Goal: Task Accomplishment & Management: Use online tool/utility

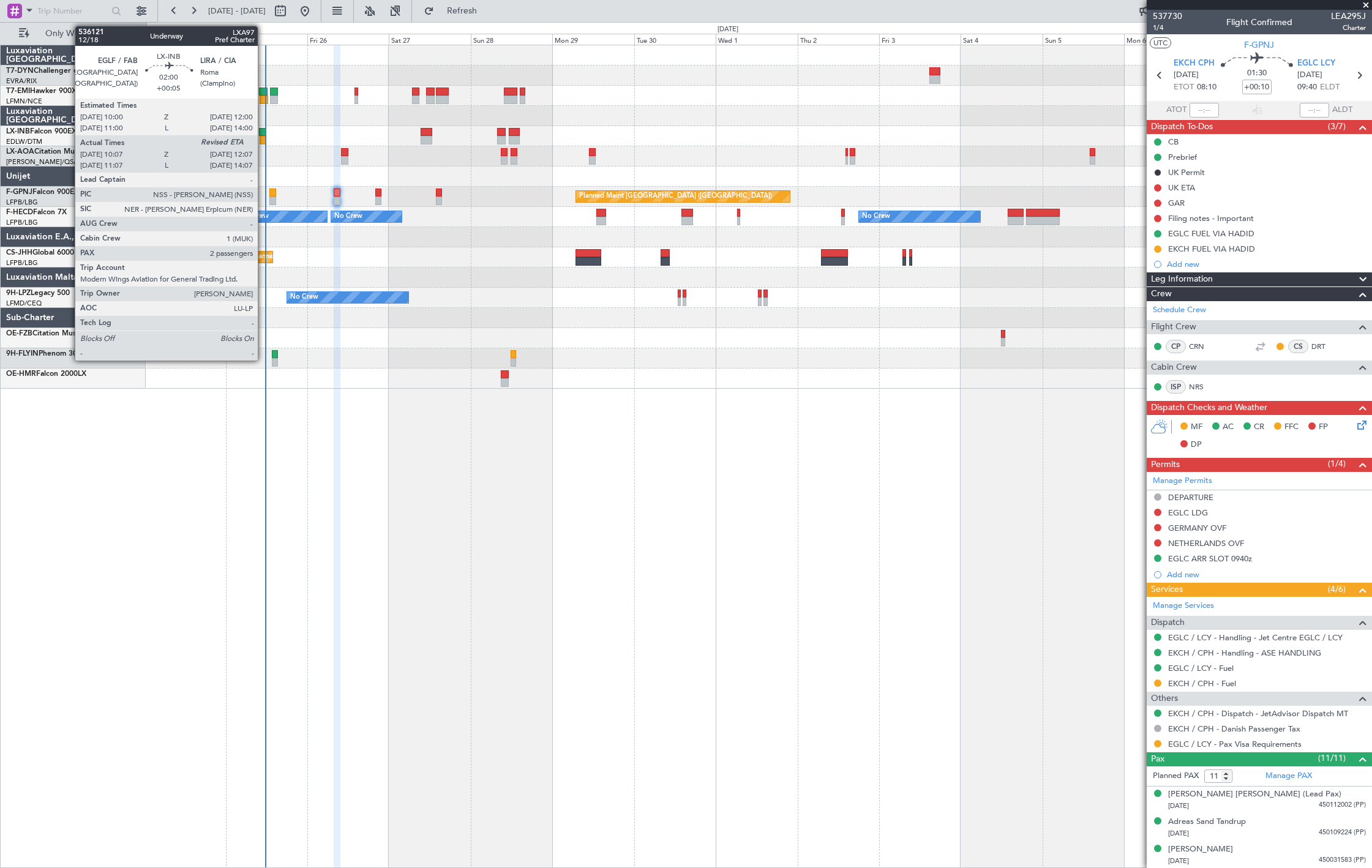
click at [264, 137] on div at bounding box center [263, 141] width 8 height 9
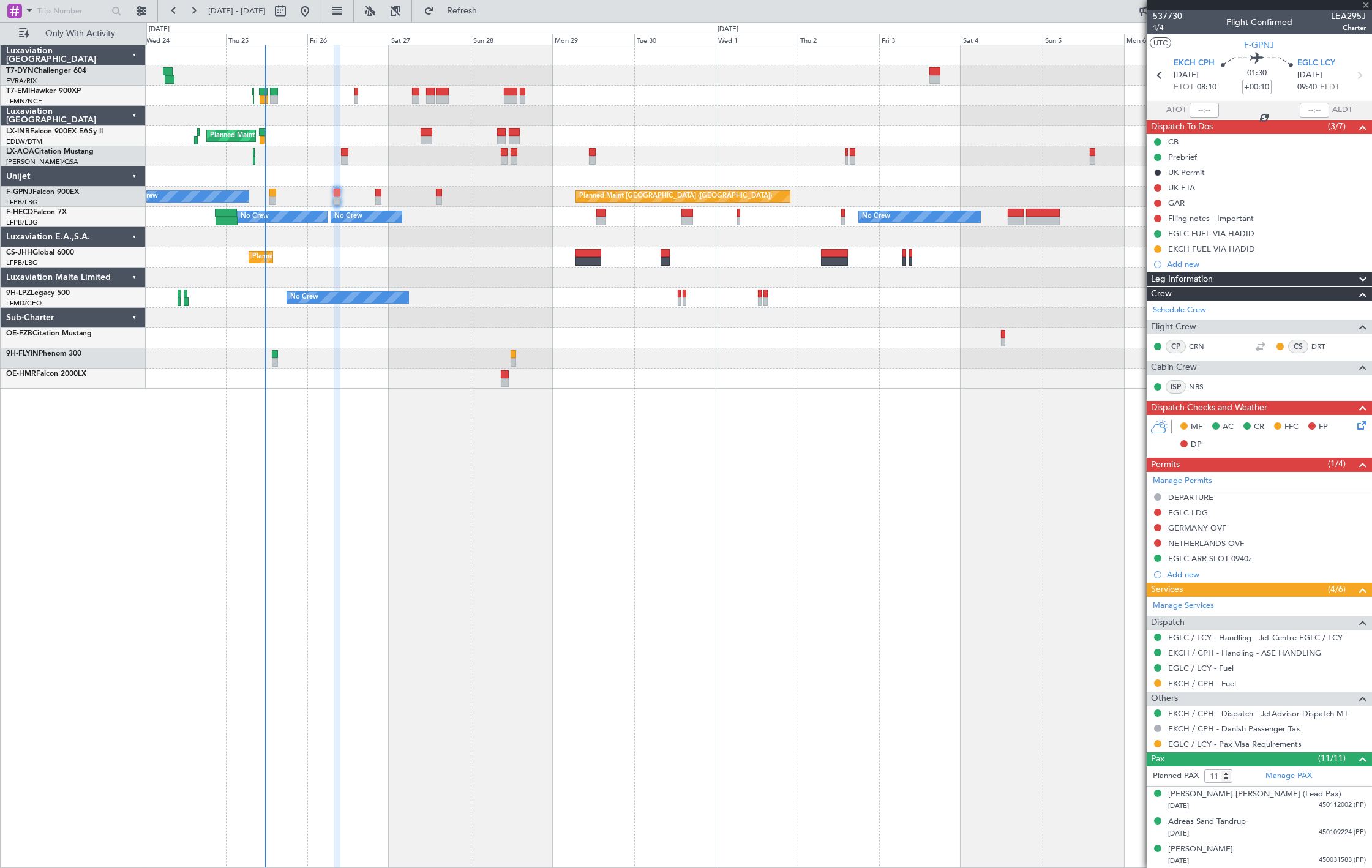
type input "+00:05"
type input "10:07"
type input "2"
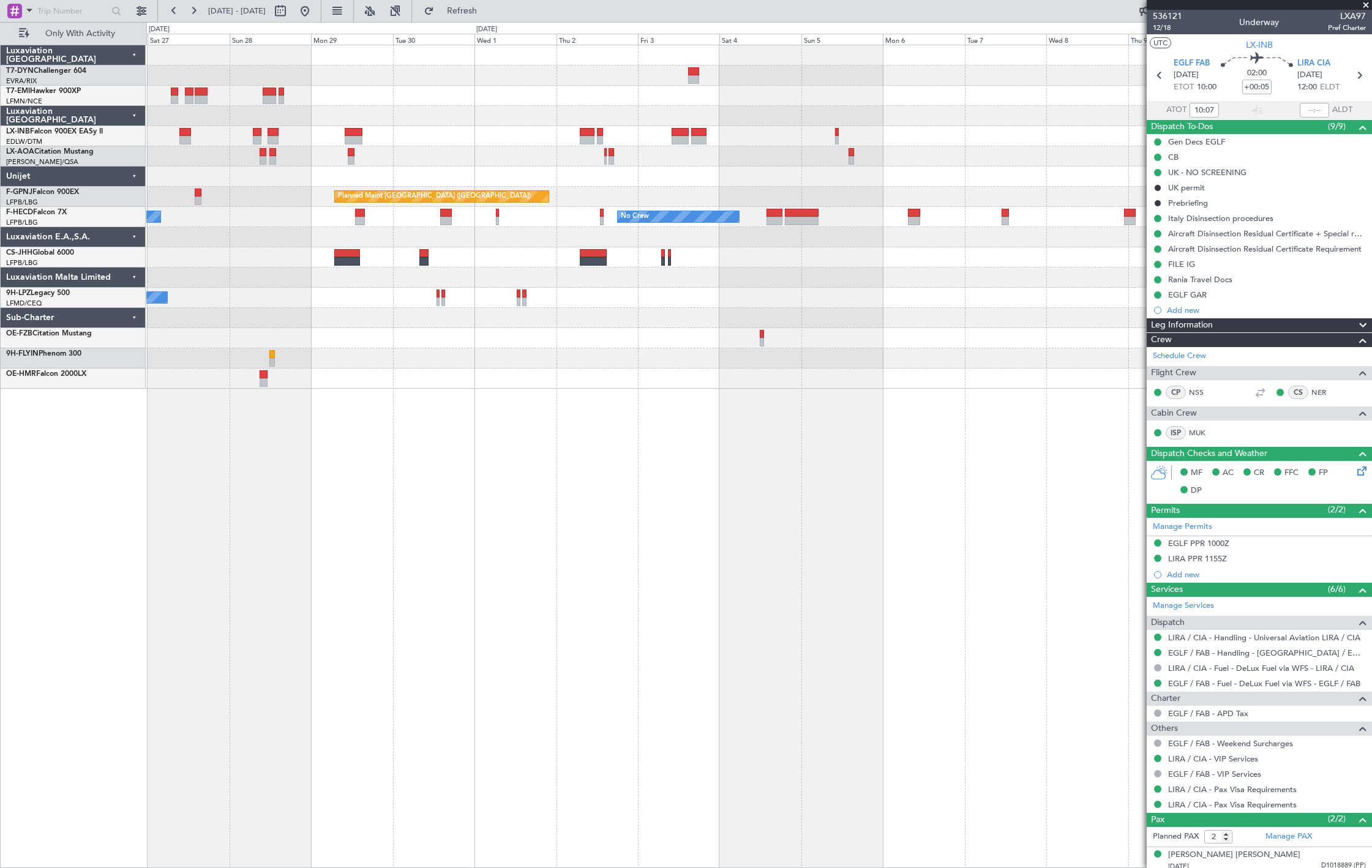
click at [824, 182] on div "Planned Maint [GEOGRAPHIC_DATA] ([GEOGRAPHIC_DATA]) No Crew [GEOGRAPHIC_DATA] (…" at bounding box center [758, 217] width 1225 height 343
click at [492, 18] on button "Refresh" at bounding box center [455, 11] width 73 height 20
type input "12:06"
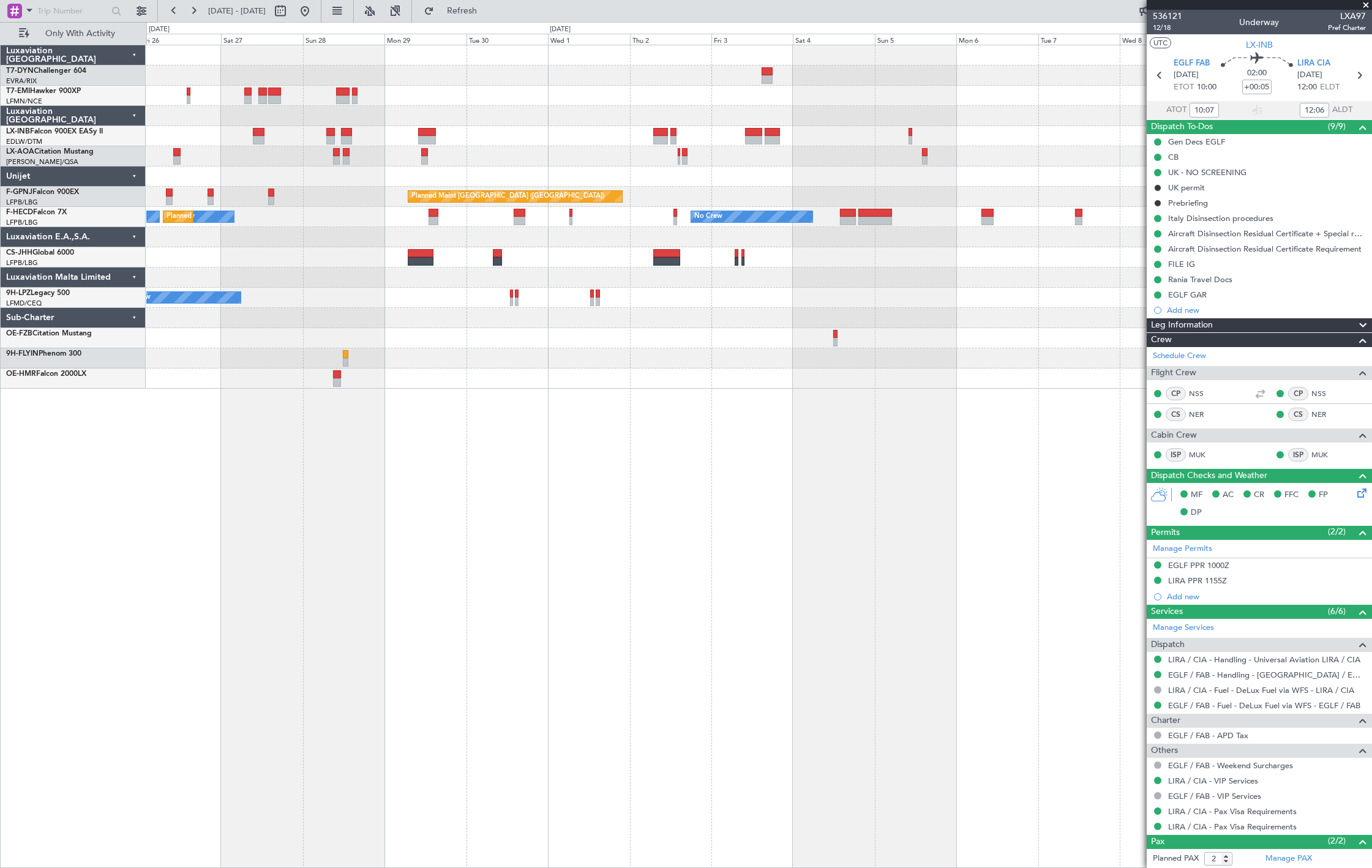
click at [850, 168] on div "Planned Maint [GEOGRAPHIC_DATA] Planned Maint [GEOGRAPHIC_DATA] ([GEOGRAPHIC_DA…" at bounding box center [758, 217] width 1225 height 343
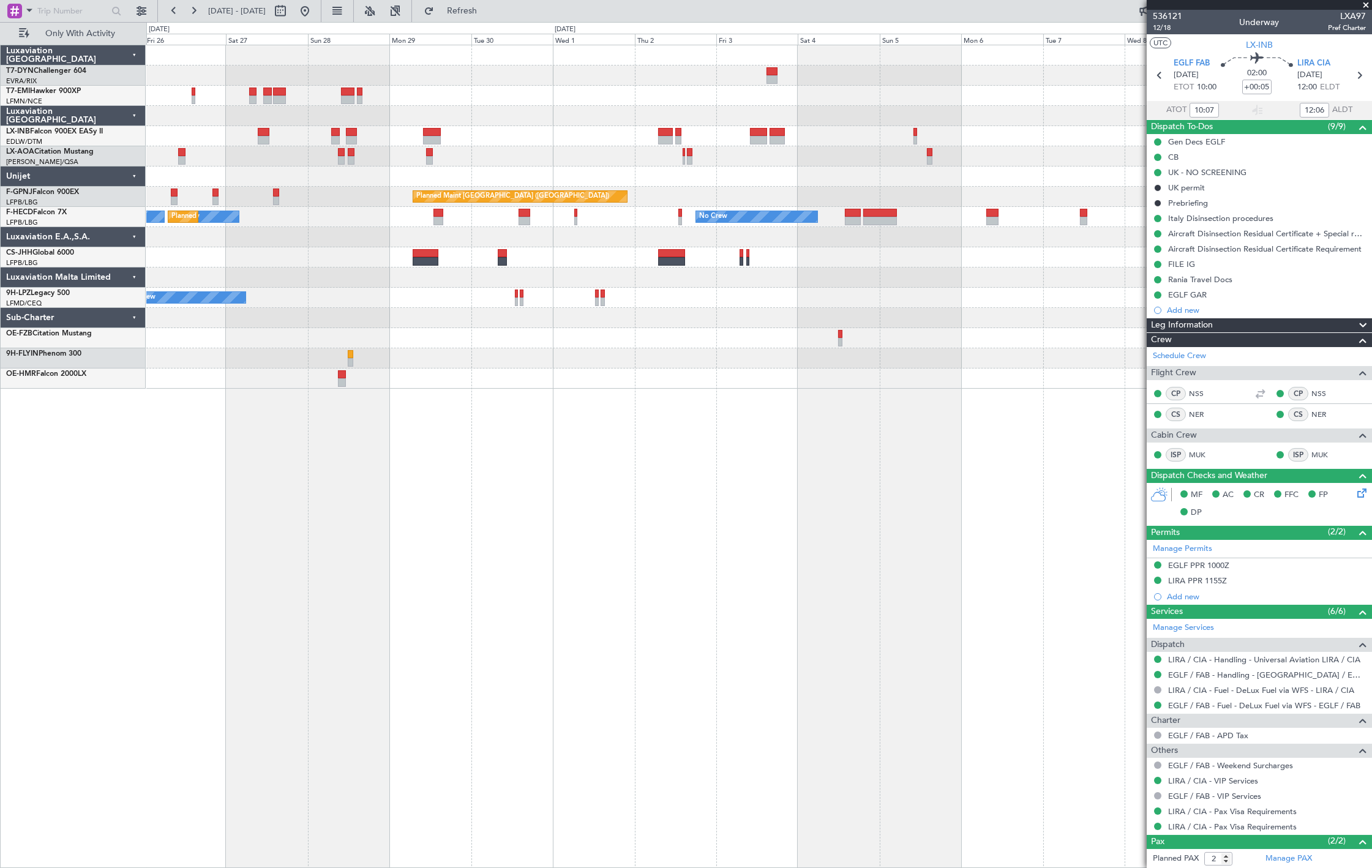
click at [560, 149] on div "Planned Maint [GEOGRAPHIC_DATA] Planned Maint [GEOGRAPHIC_DATA] ([GEOGRAPHIC_DA…" at bounding box center [758, 217] width 1225 height 343
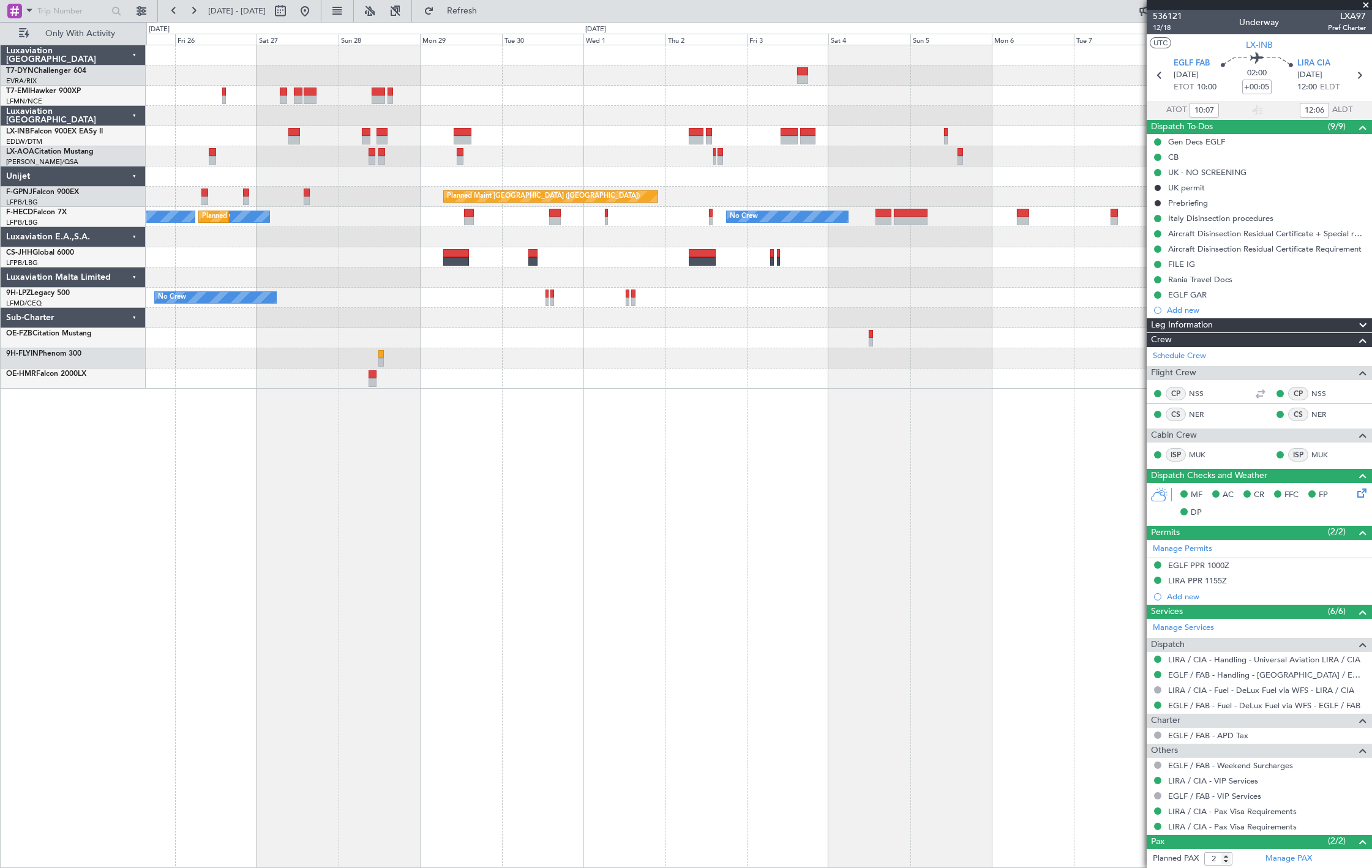
click at [708, 156] on div "Planned Maint [GEOGRAPHIC_DATA] Planned Maint [GEOGRAPHIC_DATA] ([GEOGRAPHIC_DA…" at bounding box center [758, 217] width 1225 height 343
click at [488, 7] on span "Refresh" at bounding box center [462, 11] width 51 height 9
click at [708, 135] on div "Planned Maint [GEOGRAPHIC_DATA] Planned Maint [GEOGRAPHIC_DATA] ([GEOGRAPHIC_DA…" at bounding box center [758, 217] width 1225 height 343
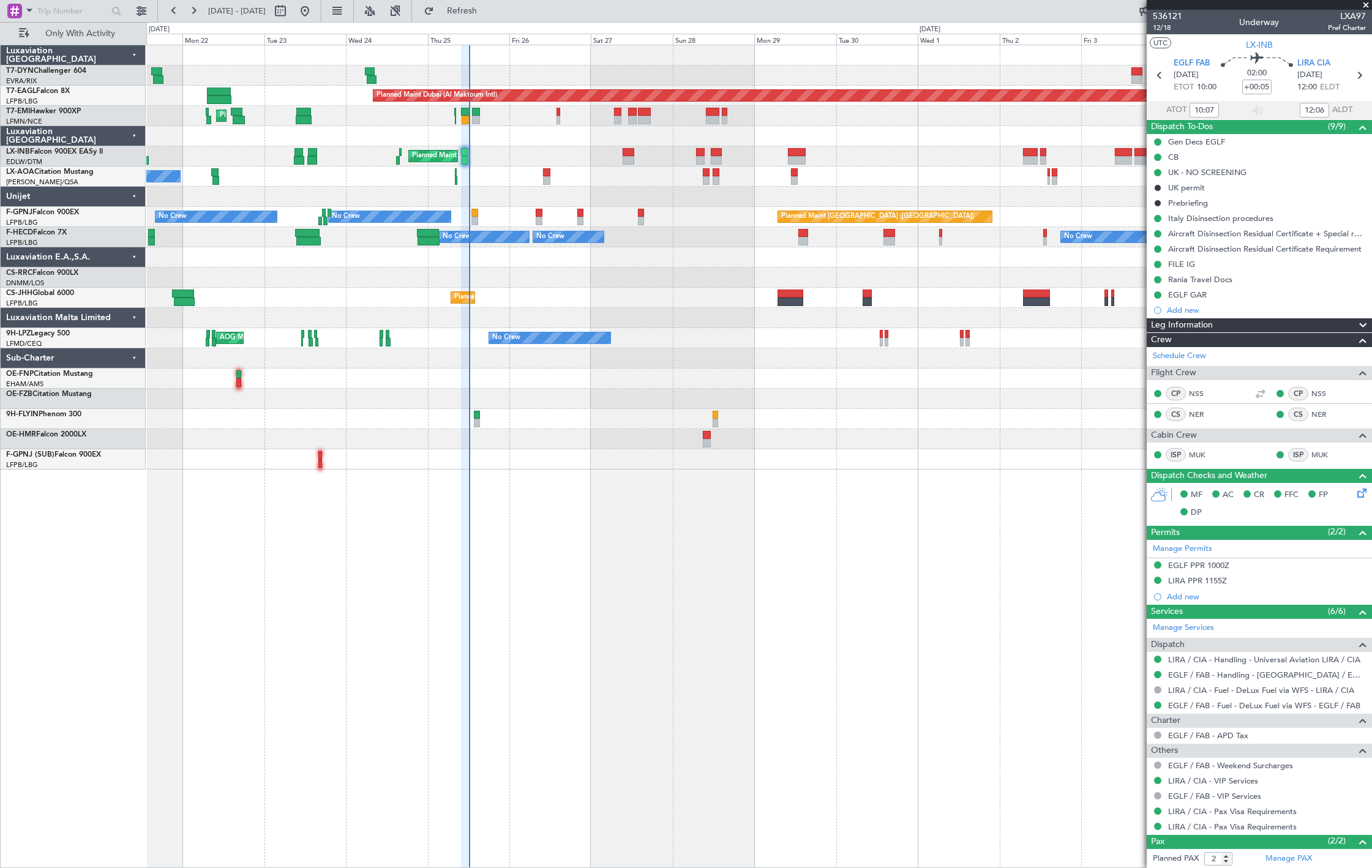
click at [583, 203] on div "Planned Maint Dubai (Al Maktoum Intl) Unplanned Maint [GEOGRAPHIC_DATA] ([GEOGR…" at bounding box center [758, 258] width 1225 height 424
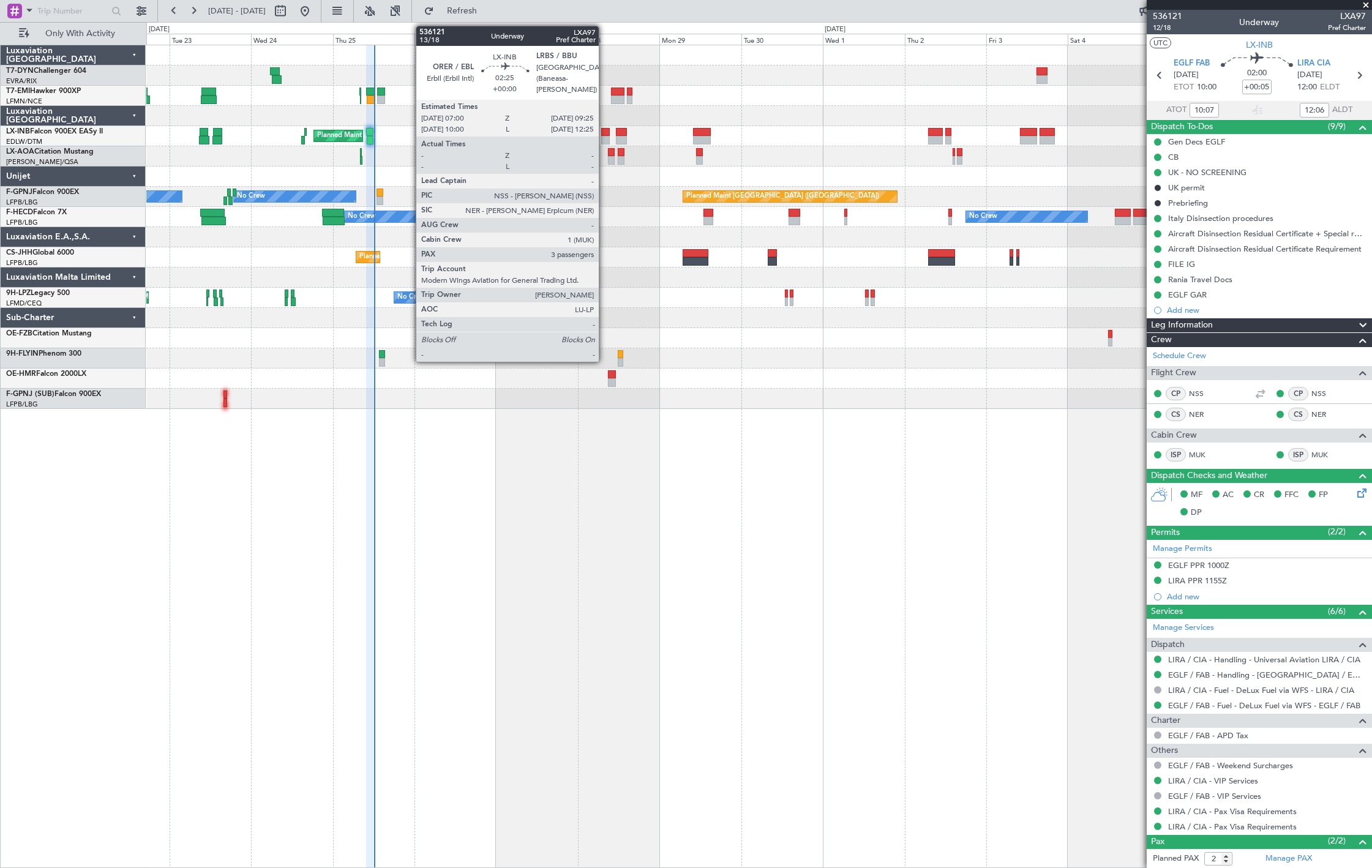
click at [605, 132] on div at bounding box center [606, 132] width 9 height 9
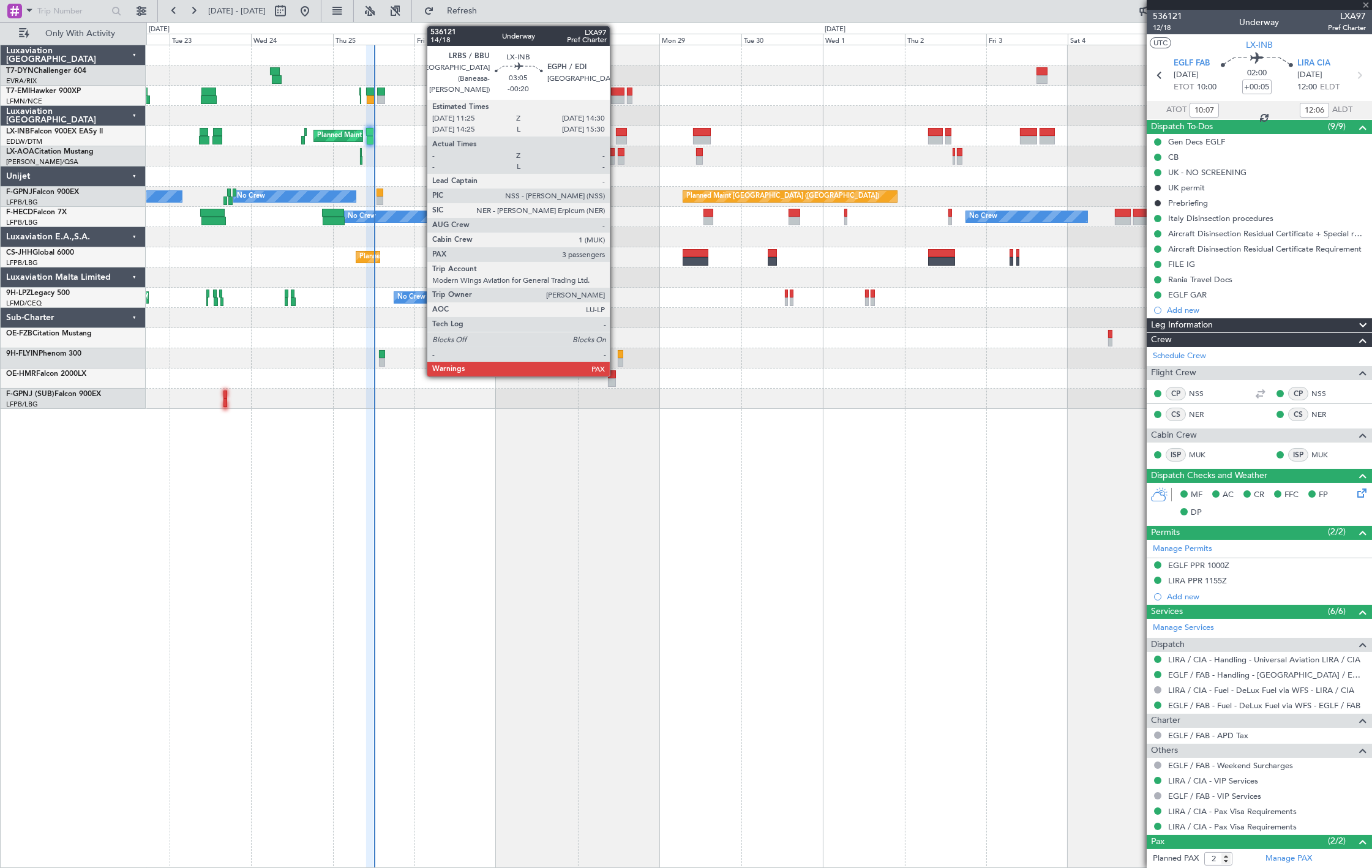
type input "3"
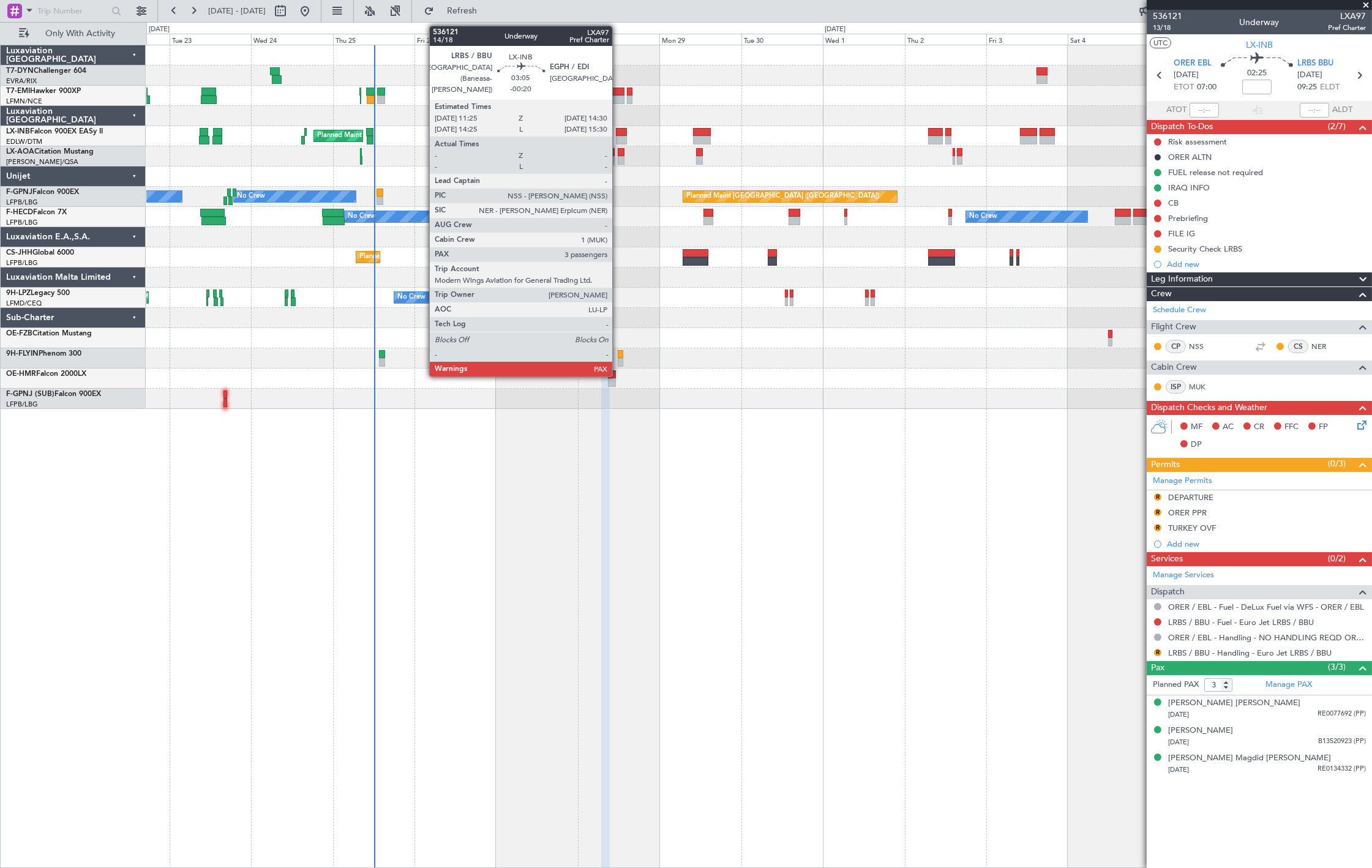
click at [619, 128] on div at bounding box center [621, 132] width 11 height 9
type input "-00:20"
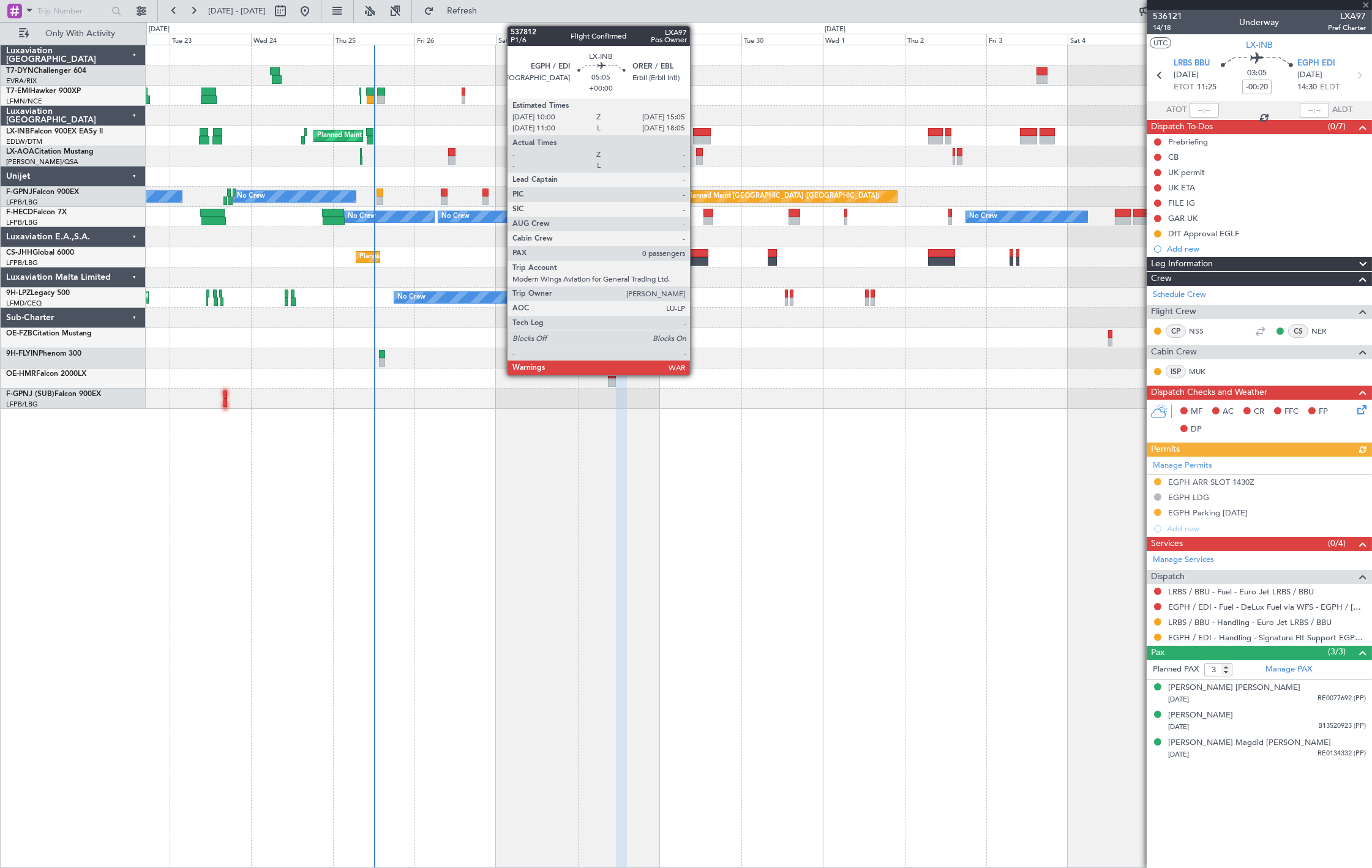
click at [696, 139] on div at bounding box center [702, 141] width 18 height 9
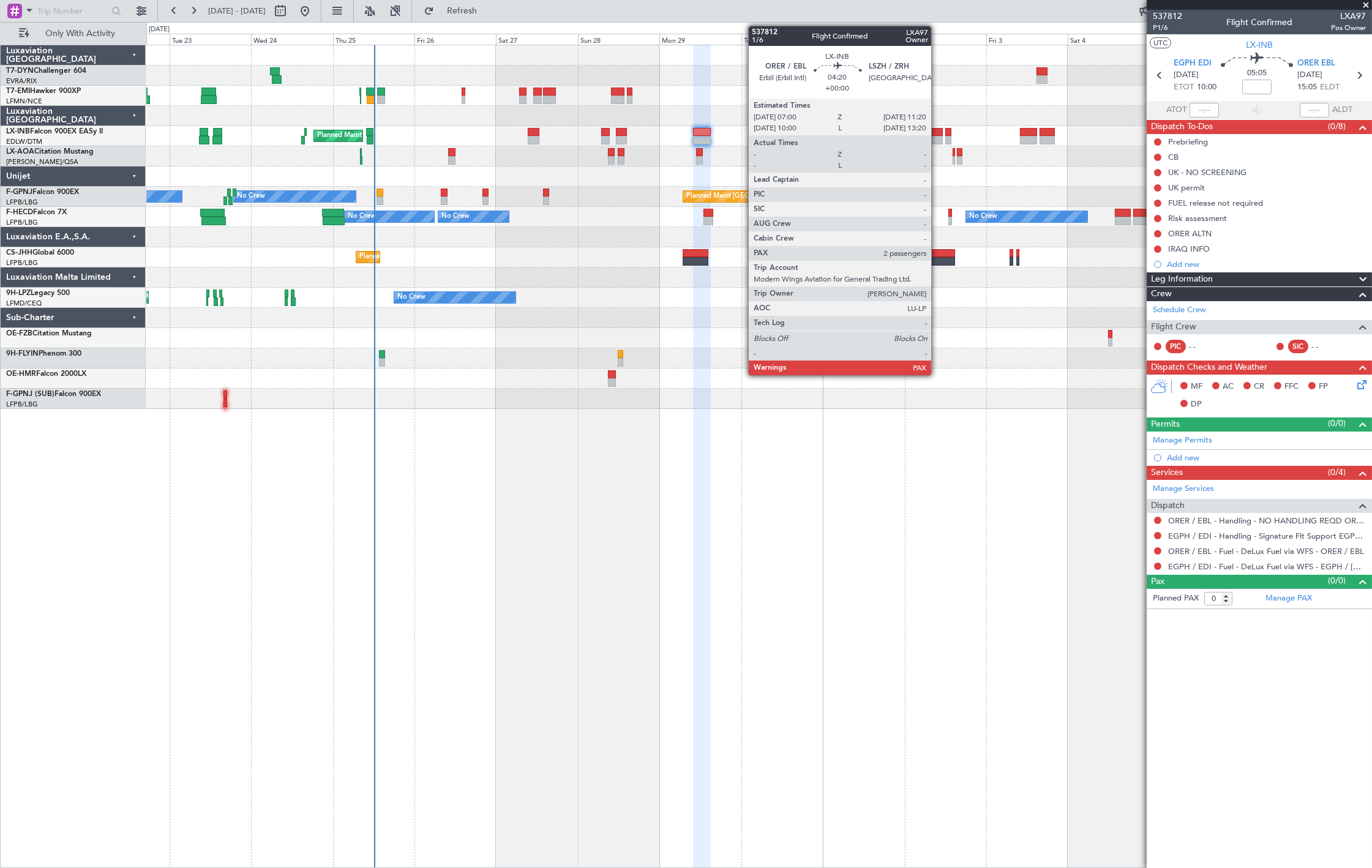
click at [937, 132] on div at bounding box center [936, 132] width 15 height 9
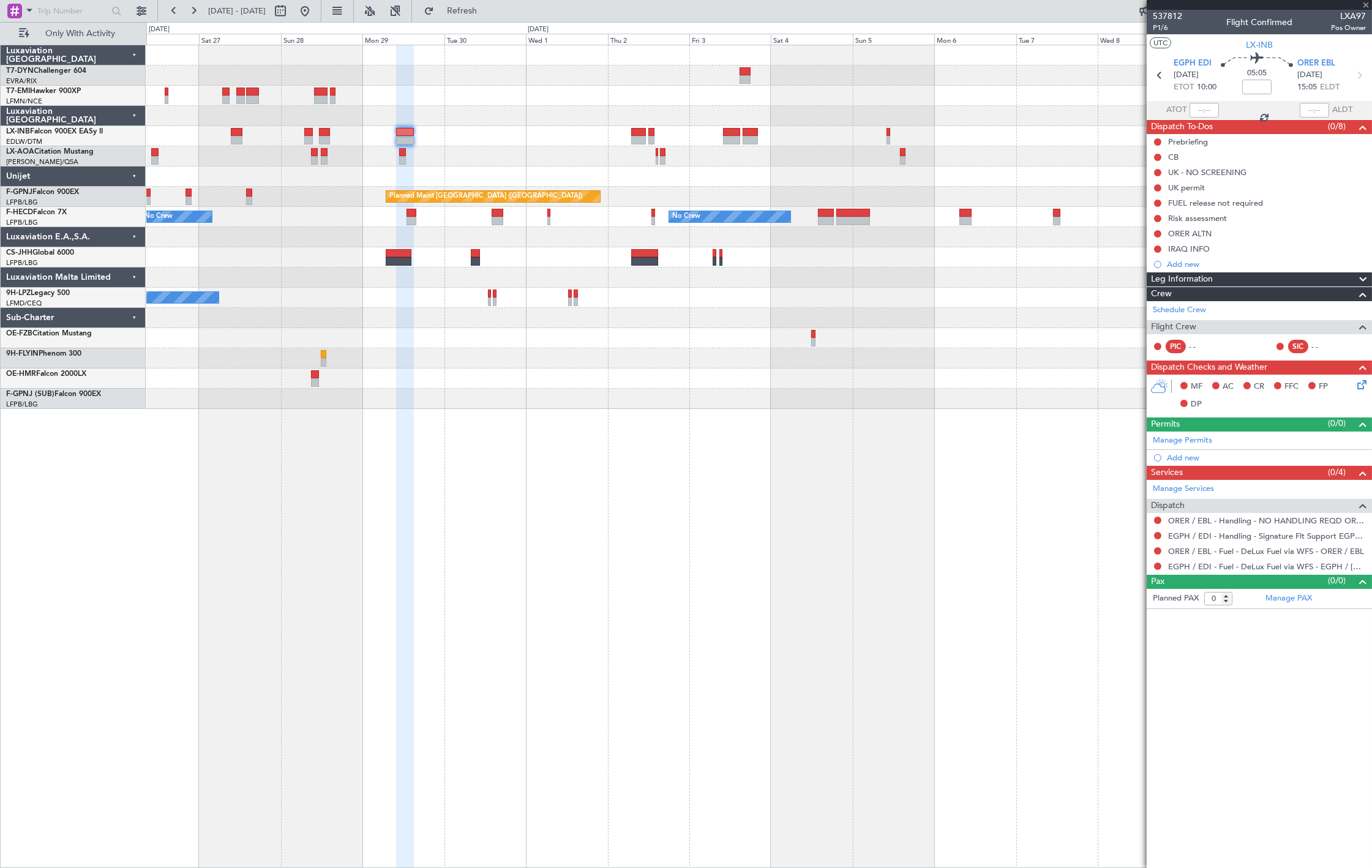
click at [607, 166] on div "Planned Maint [GEOGRAPHIC_DATA] ([GEOGRAPHIC_DATA]) No Crew [GEOGRAPHIC_DATA] (…" at bounding box center [758, 227] width 1225 height 363
type input "2"
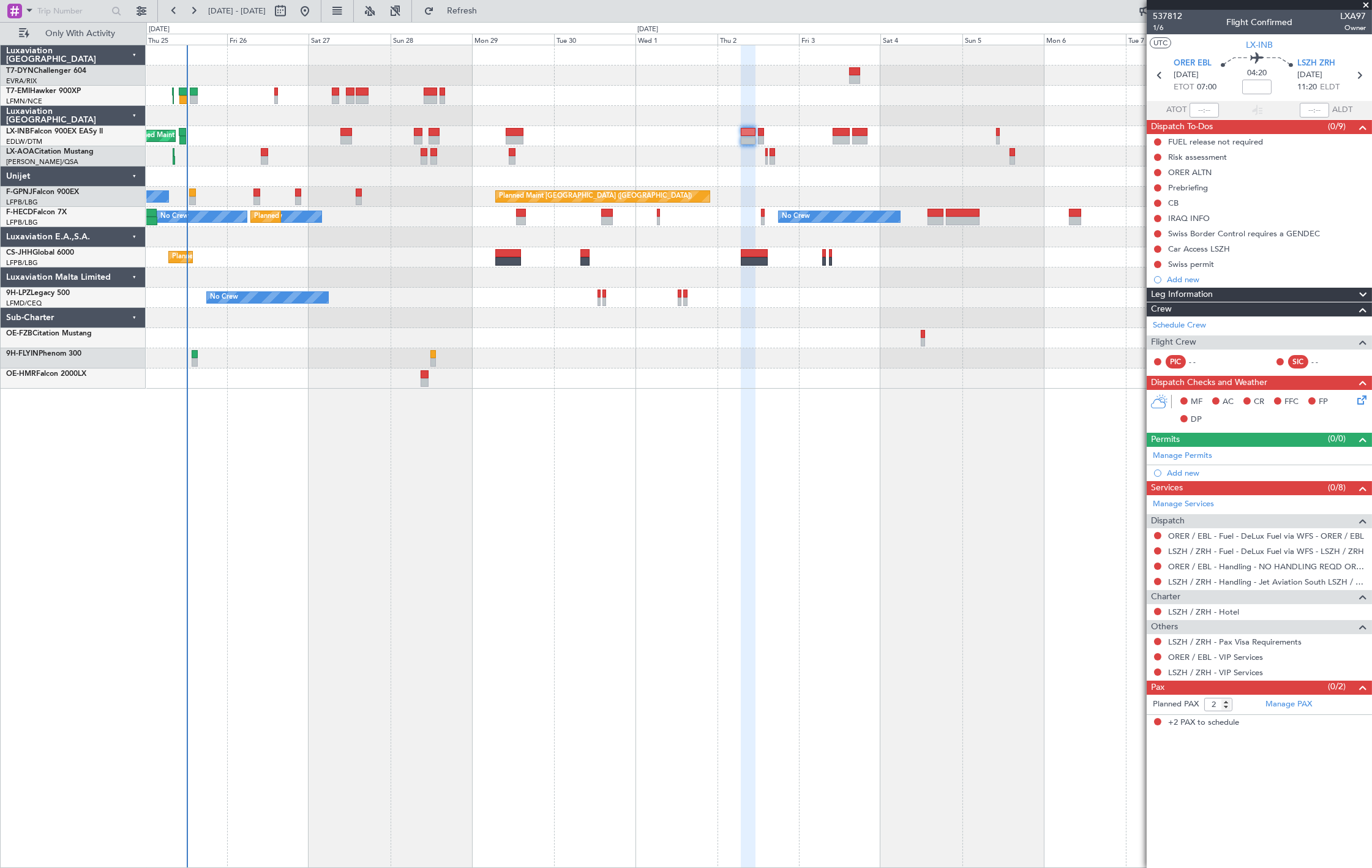
click at [602, 172] on div at bounding box center [758, 177] width 1225 height 20
click at [108, 32] on span "Only With Activity" at bounding box center [80, 34] width 98 height 9
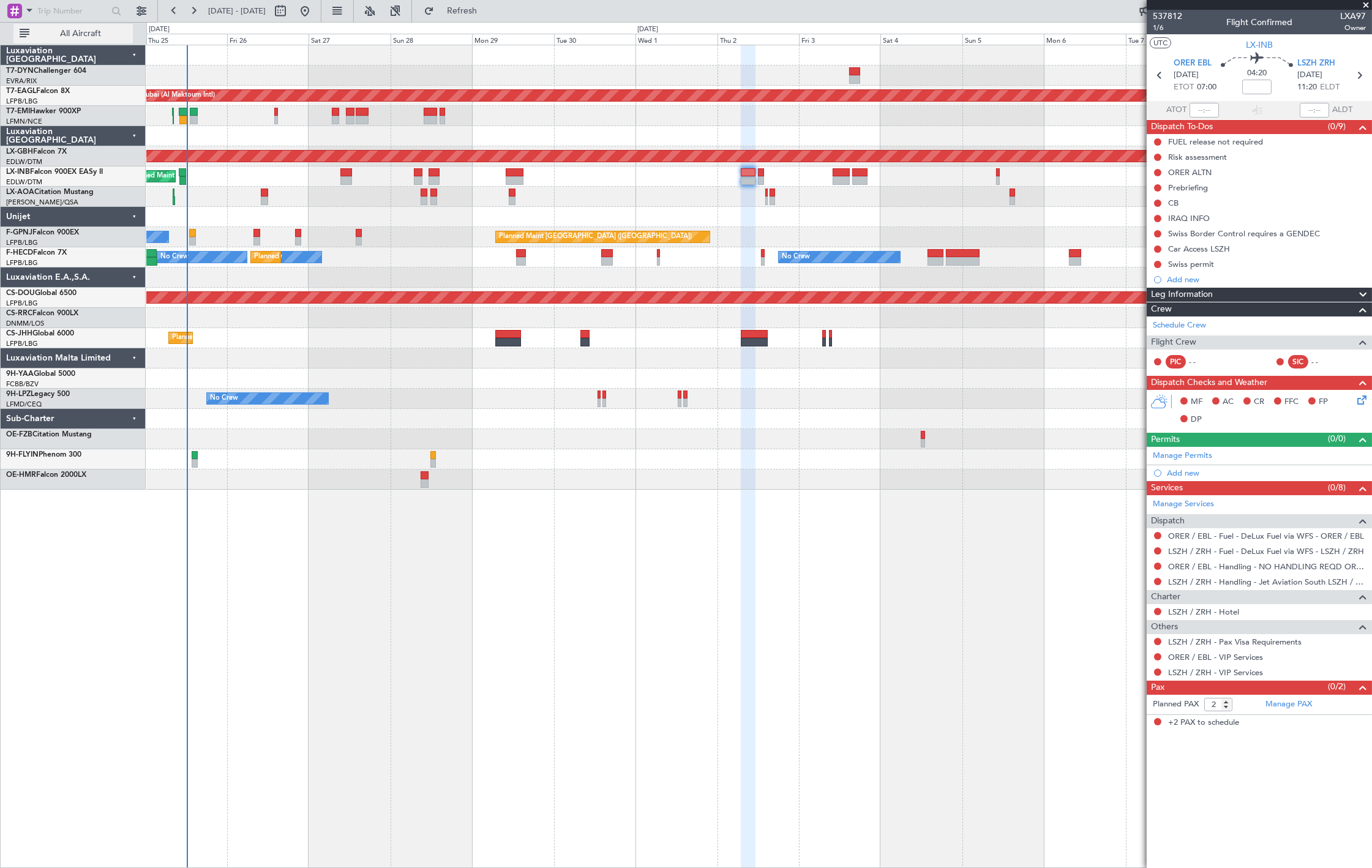
click at [108, 32] on span "All Aircraft" at bounding box center [80, 34] width 98 height 9
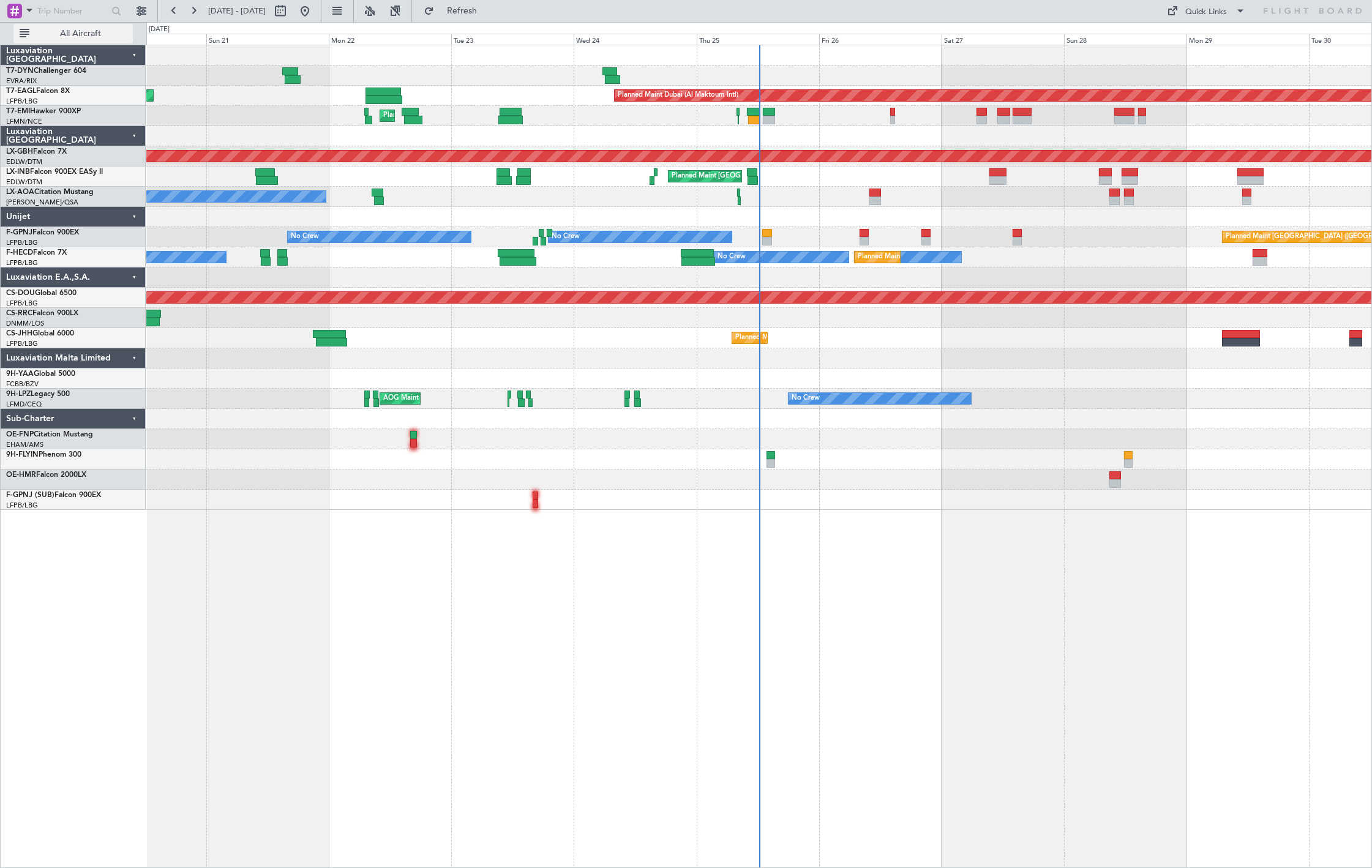
drag, startPoint x: 79, startPoint y: 35, endPoint x: 85, endPoint y: 41, distance: 8.5
click at [79, 35] on span "All Aircraft" at bounding box center [80, 34] width 98 height 9
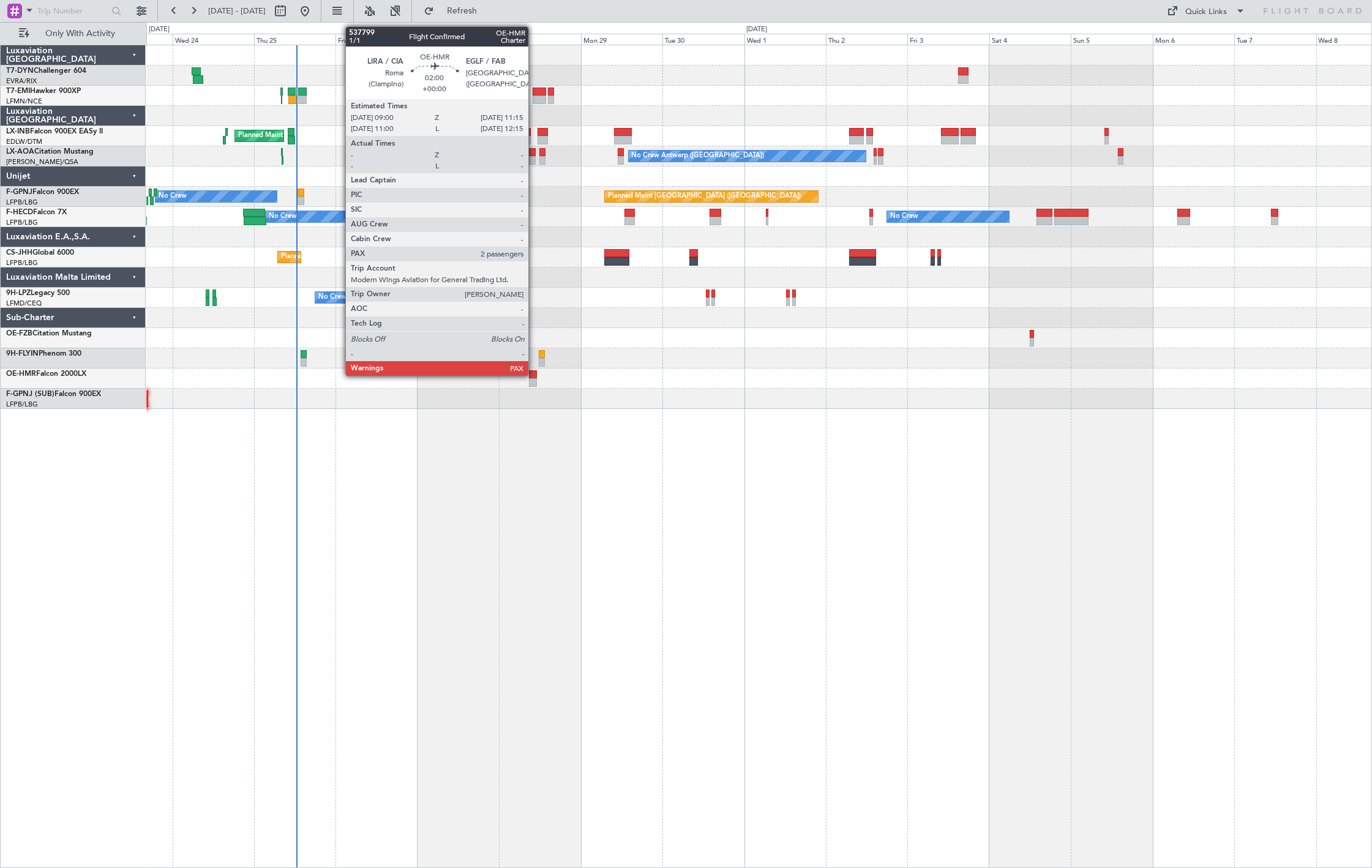
click at [534, 375] on div at bounding box center [532, 375] width 8 height 9
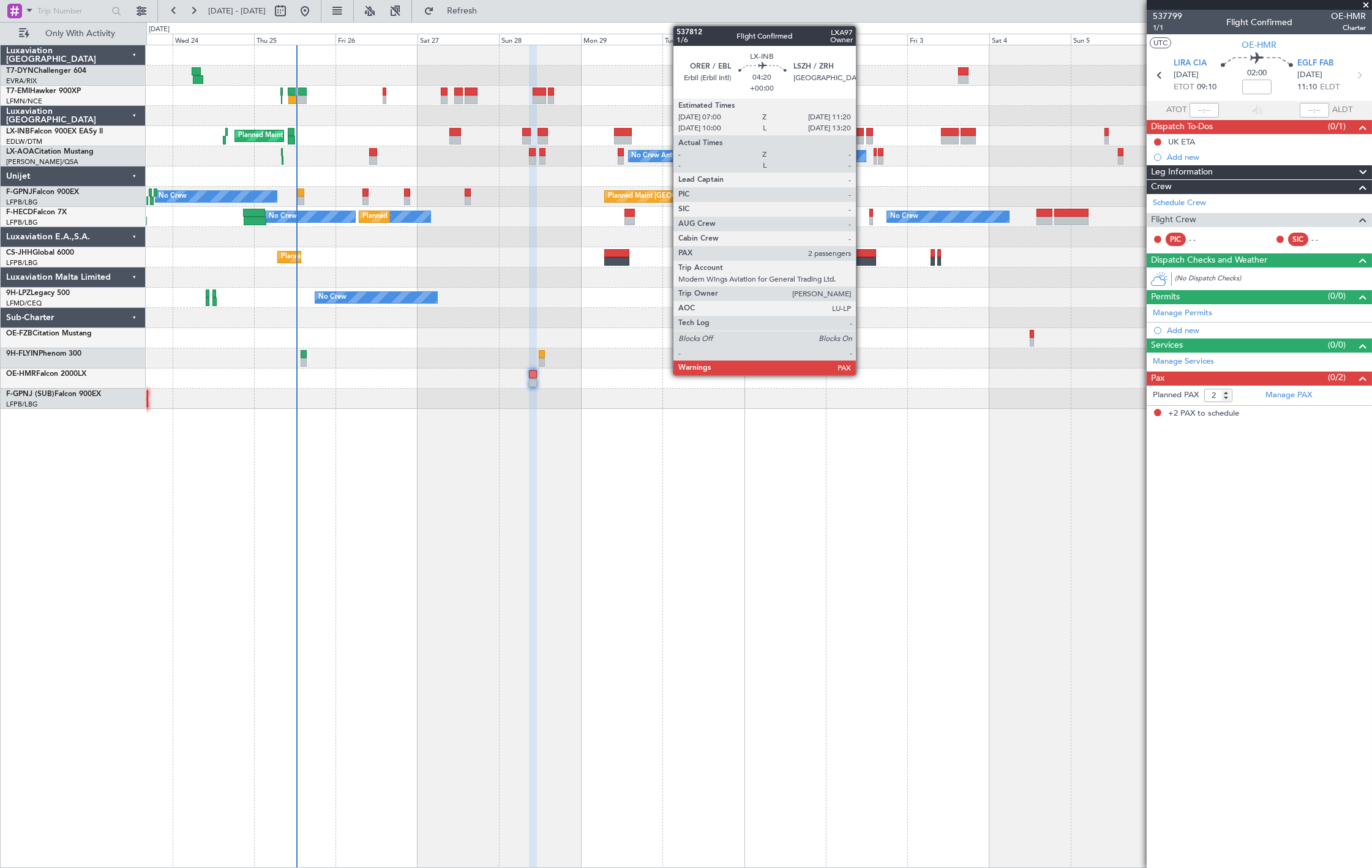
click at [862, 143] on div at bounding box center [857, 141] width 15 height 9
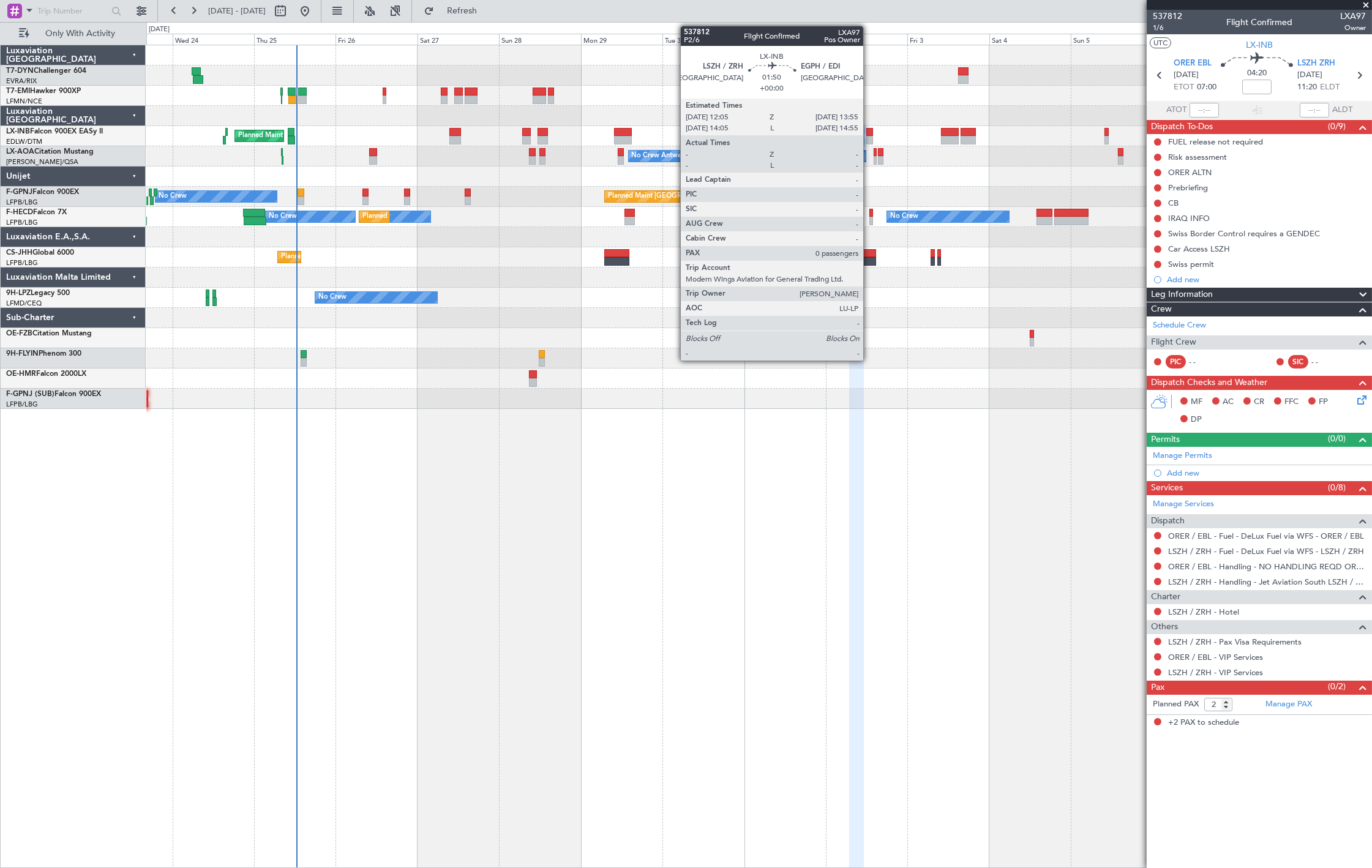
click at [869, 136] on div at bounding box center [869, 141] width 7 height 9
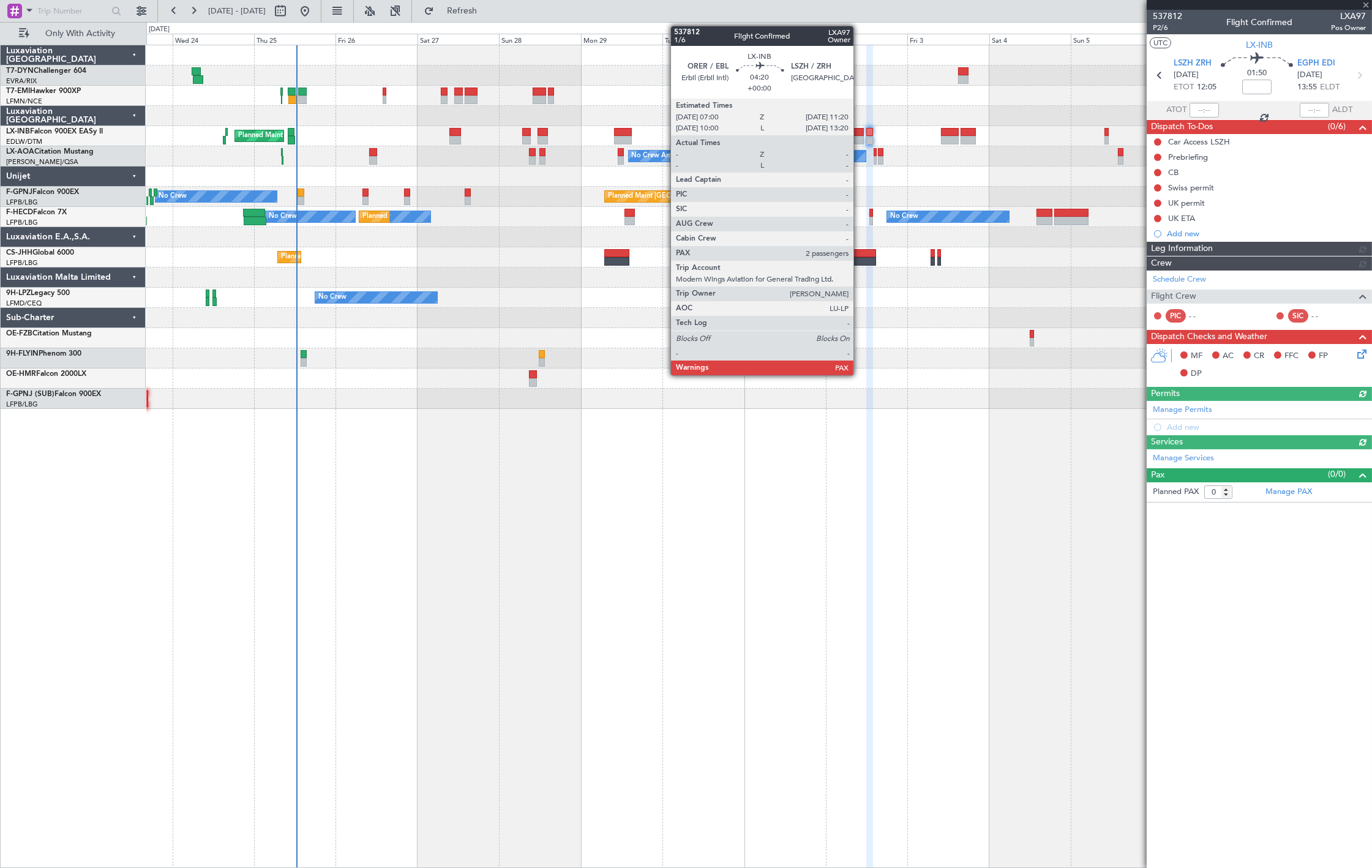
click at [860, 136] on div at bounding box center [857, 141] width 15 height 9
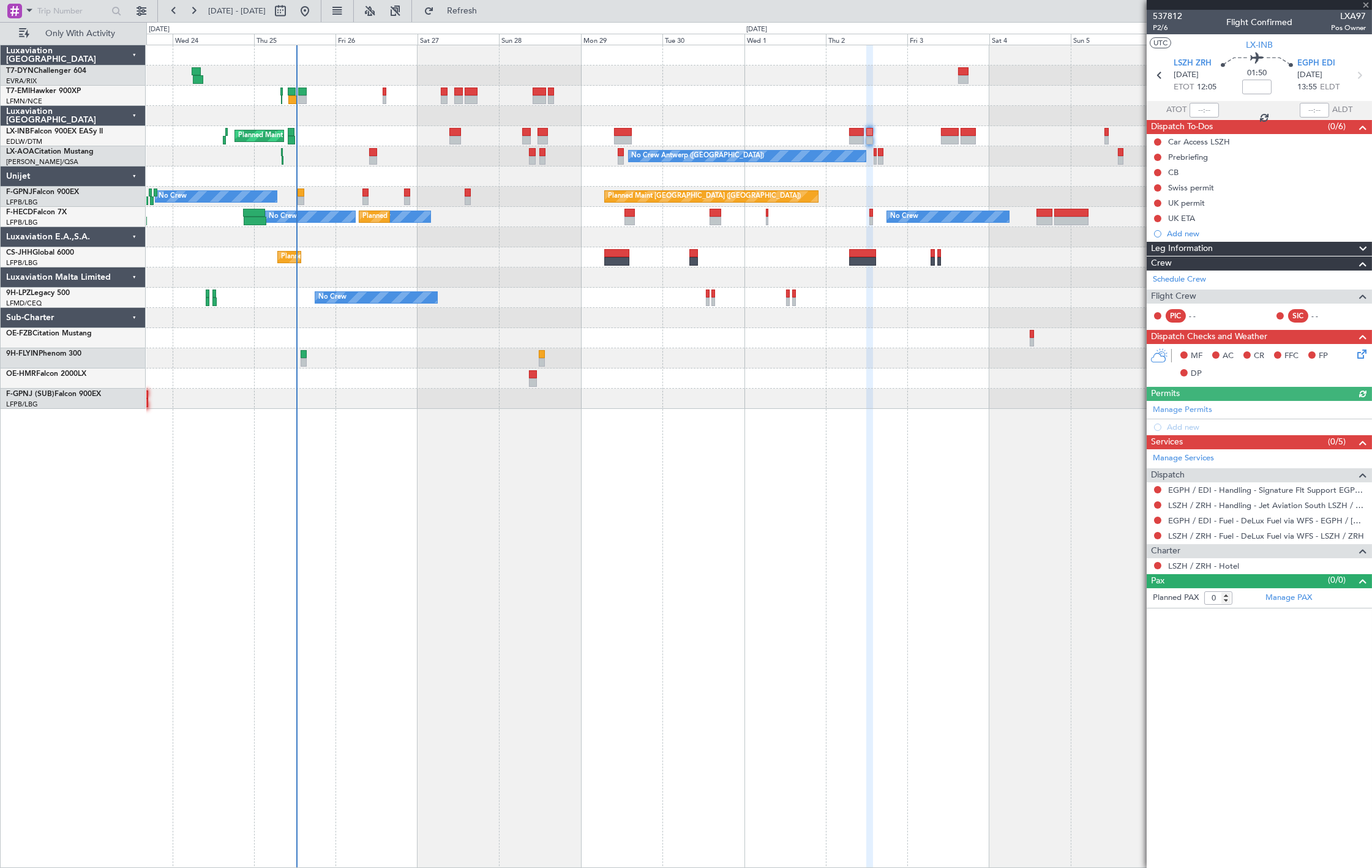
type input "2"
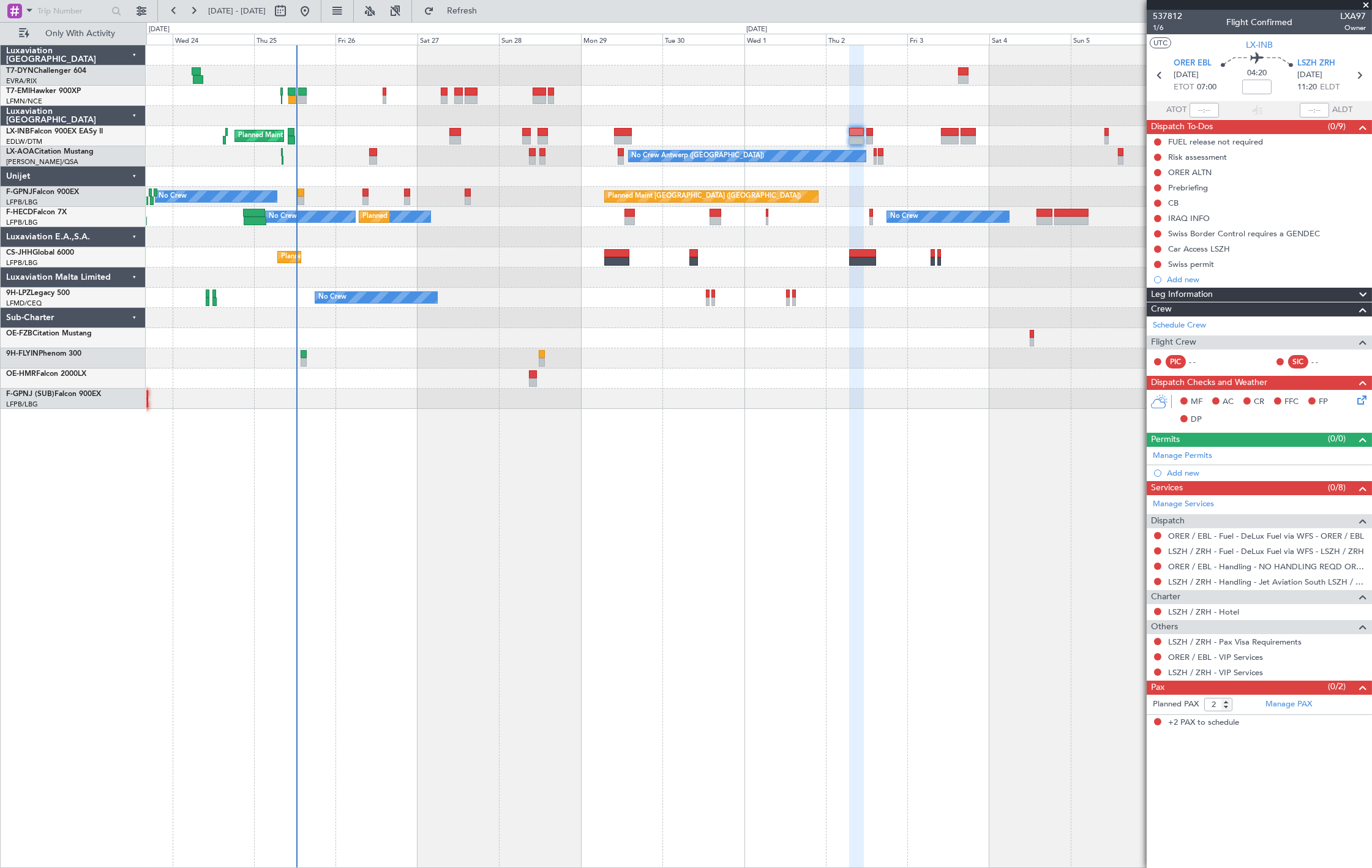
click at [529, 379] on div at bounding box center [532, 383] width 8 height 9
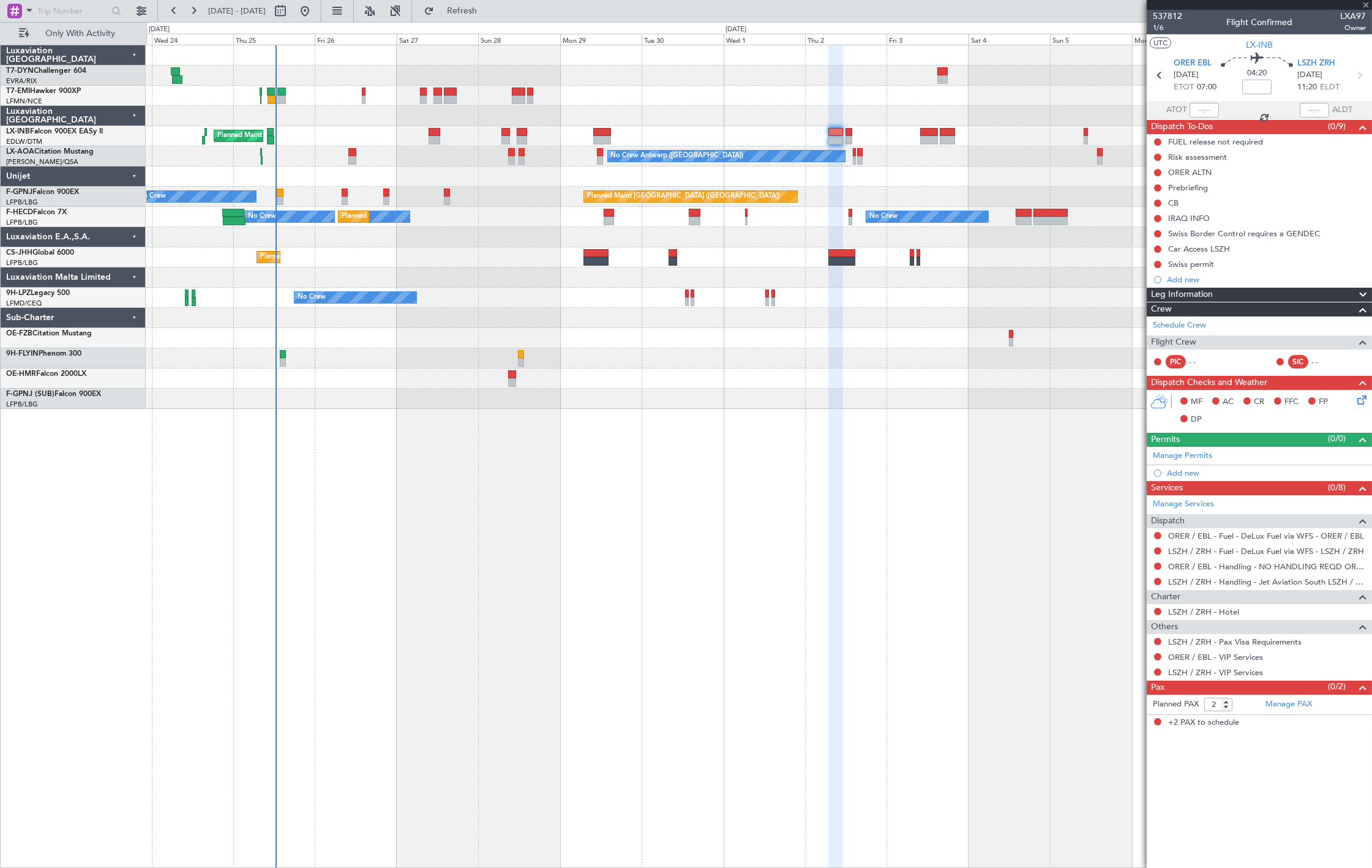
click at [519, 444] on div "Planned Maint [GEOGRAPHIC_DATA] Planned Maint [GEOGRAPHIC_DATA] ([GEOGRAPHIC_DA…" at bounding box center [759, 456] width 1226 height 824
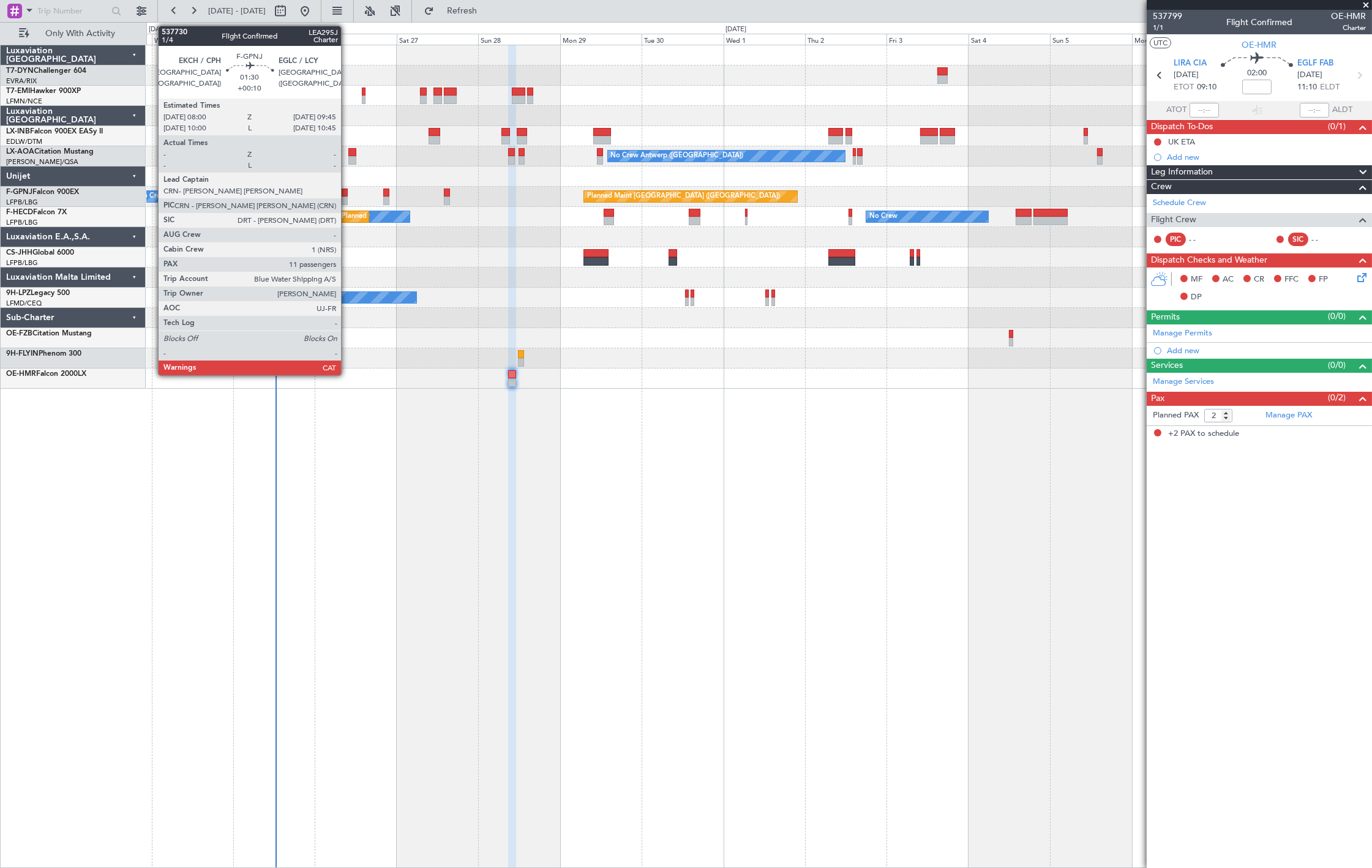
click at [347, 191] on div at bounding box center [345, 193] width 6 height 9
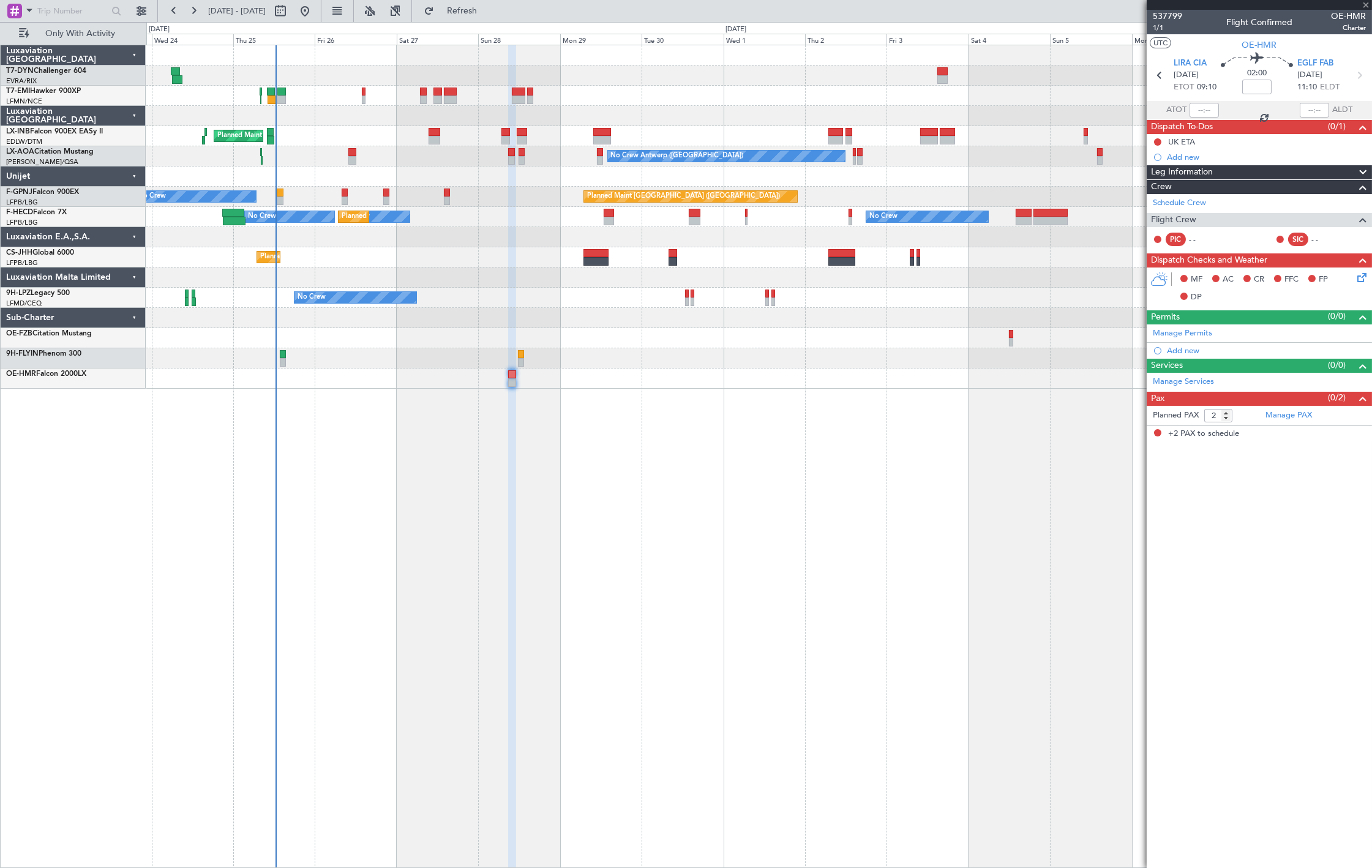
type input "+00:10"
type input "11"
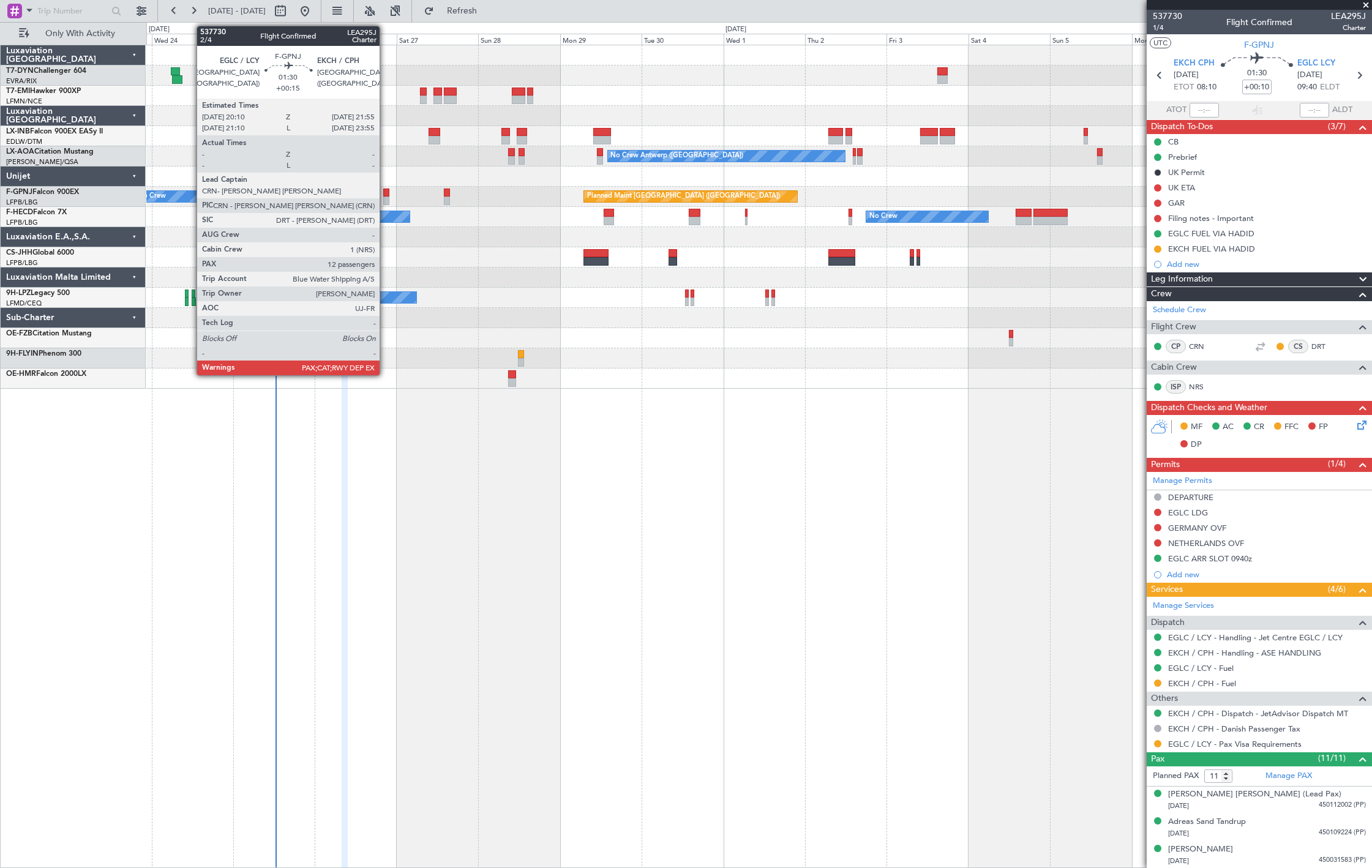
click at [386, 194] on div at bounding box center [386, 193] width 6 height 9
type input "+00:15"
type input "12"
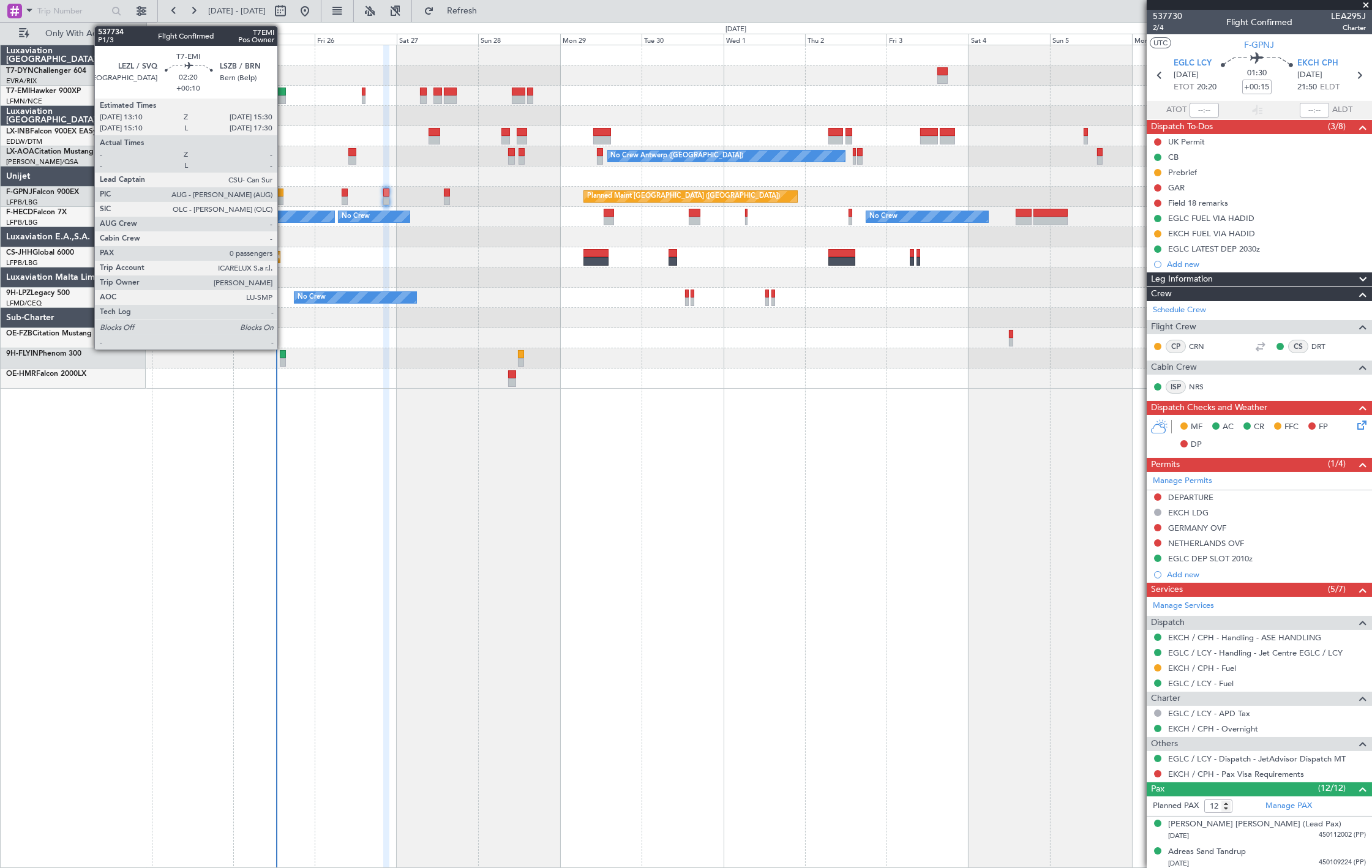
click at [284, 94] on div at bounding box center [281, 92] width 8 height 9
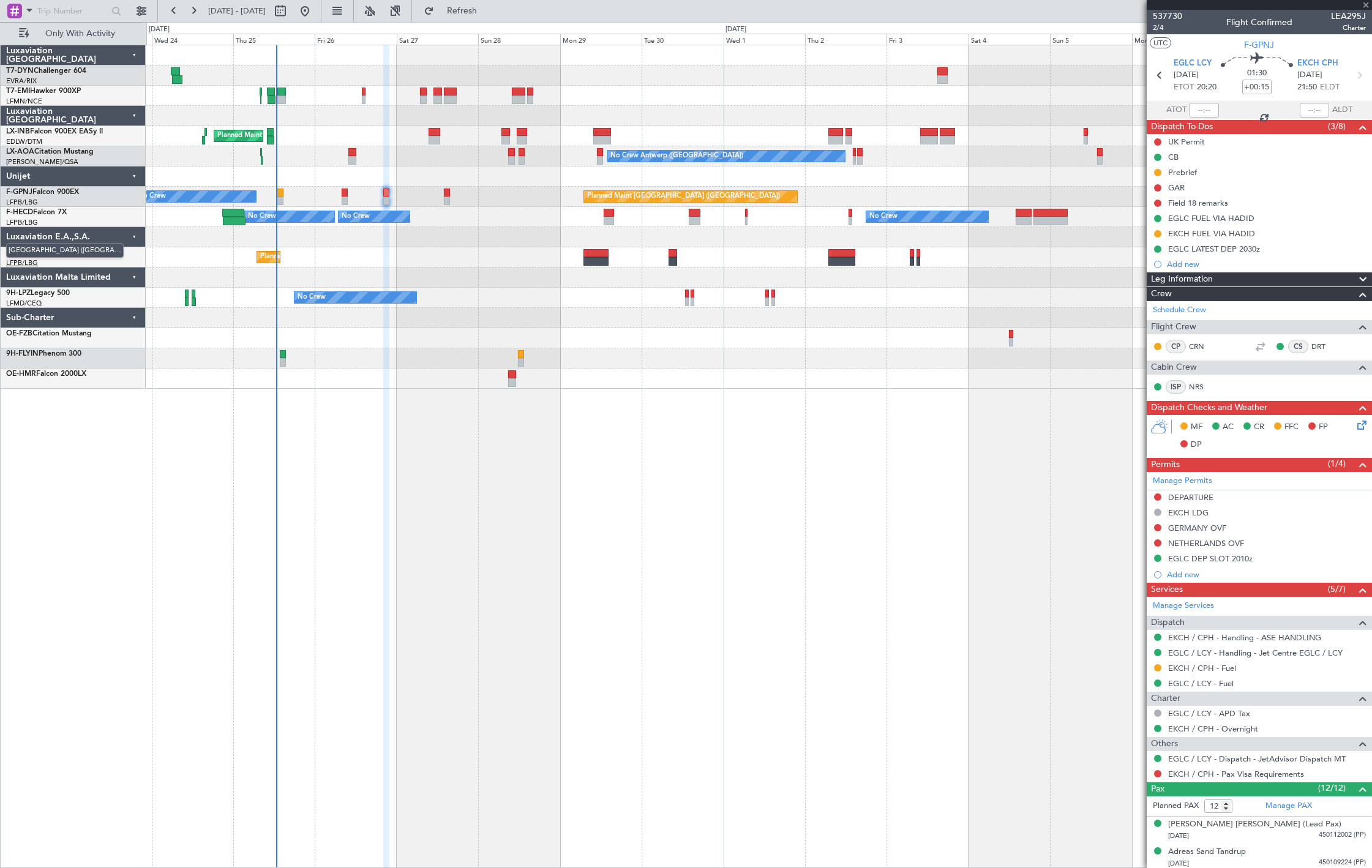
type input "+00:10"
type input "0"
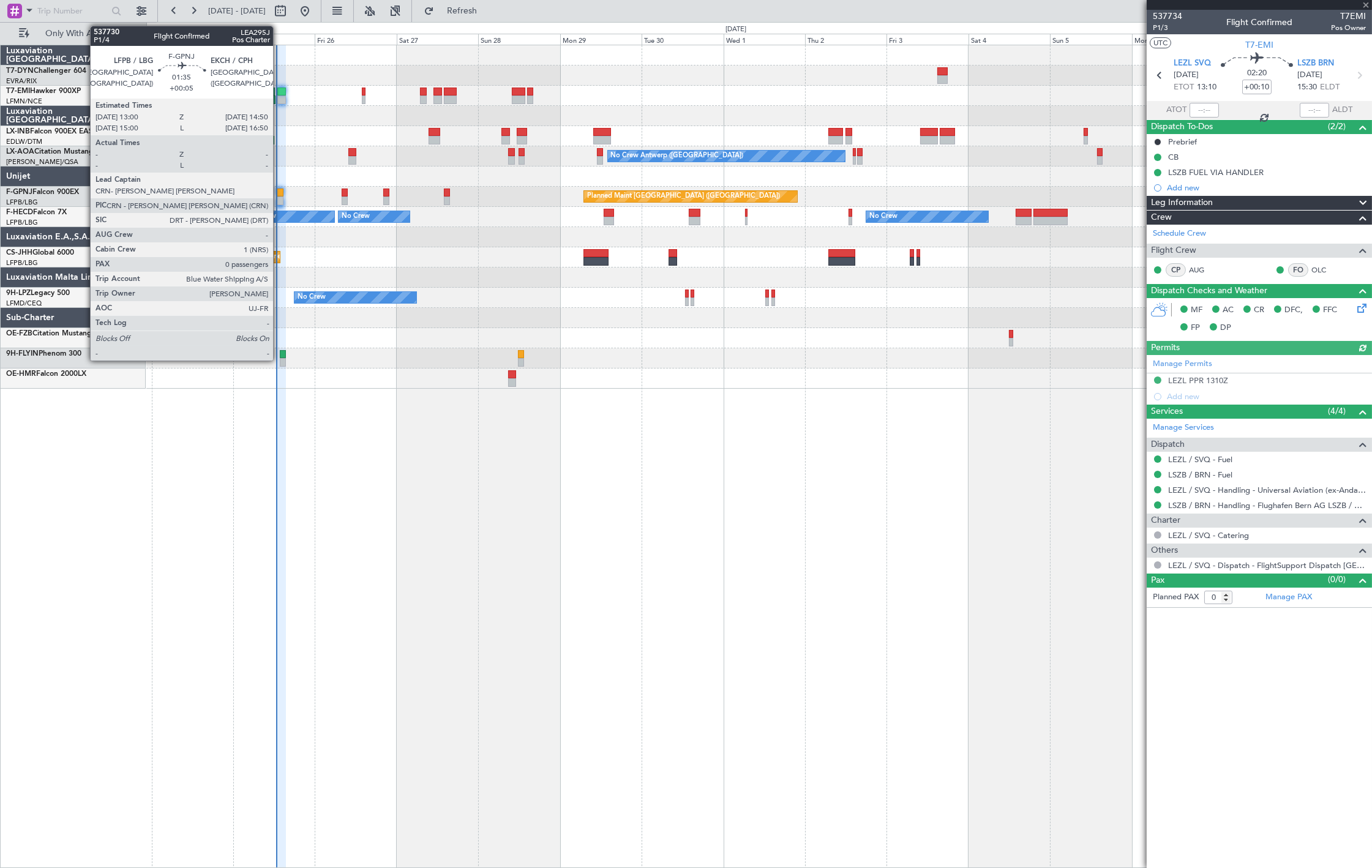
click at [279, 194] on div at bounding box center [280, 193] width 7 height 9
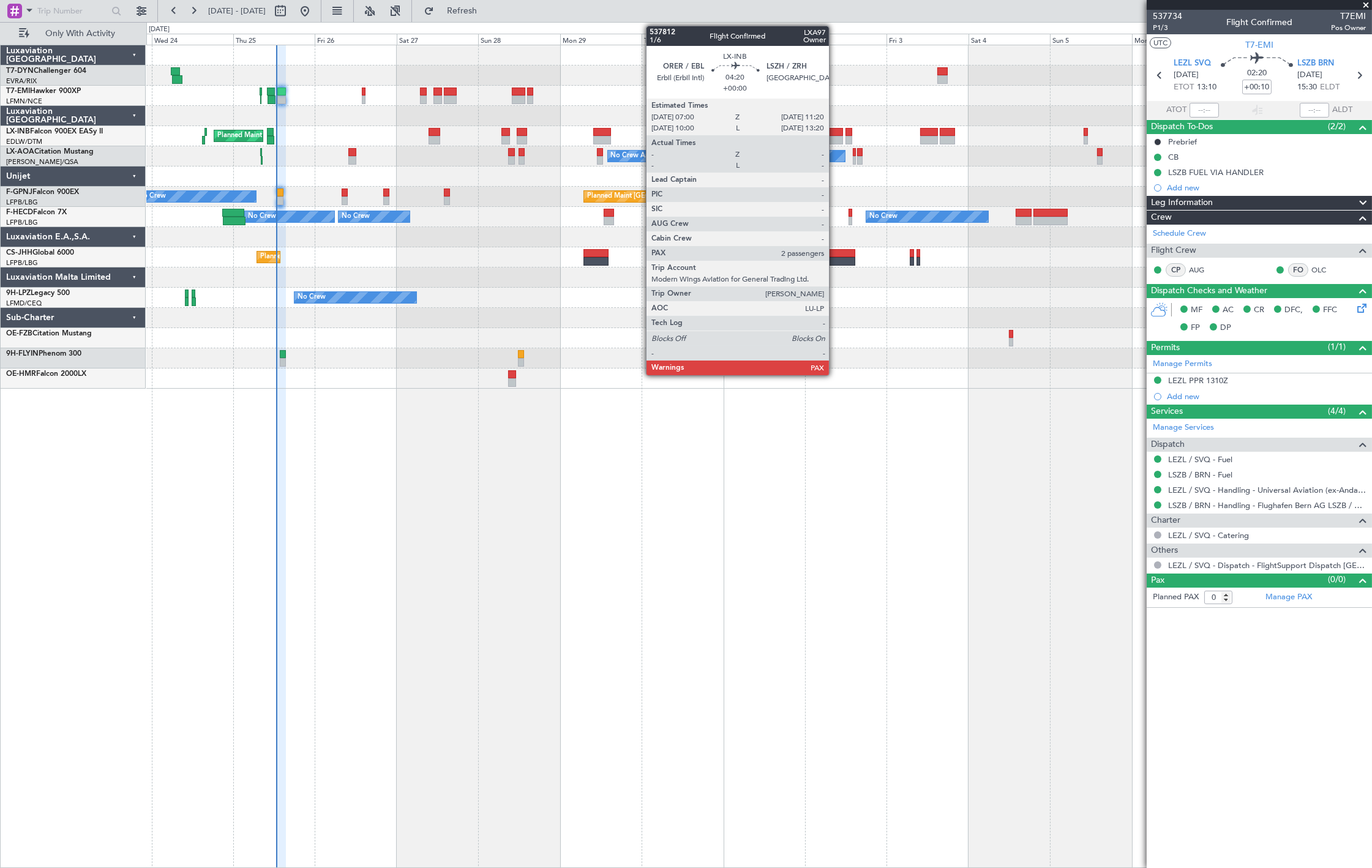
click at [835, 133] on div at bounding box center [836, 132] width 15 height 9
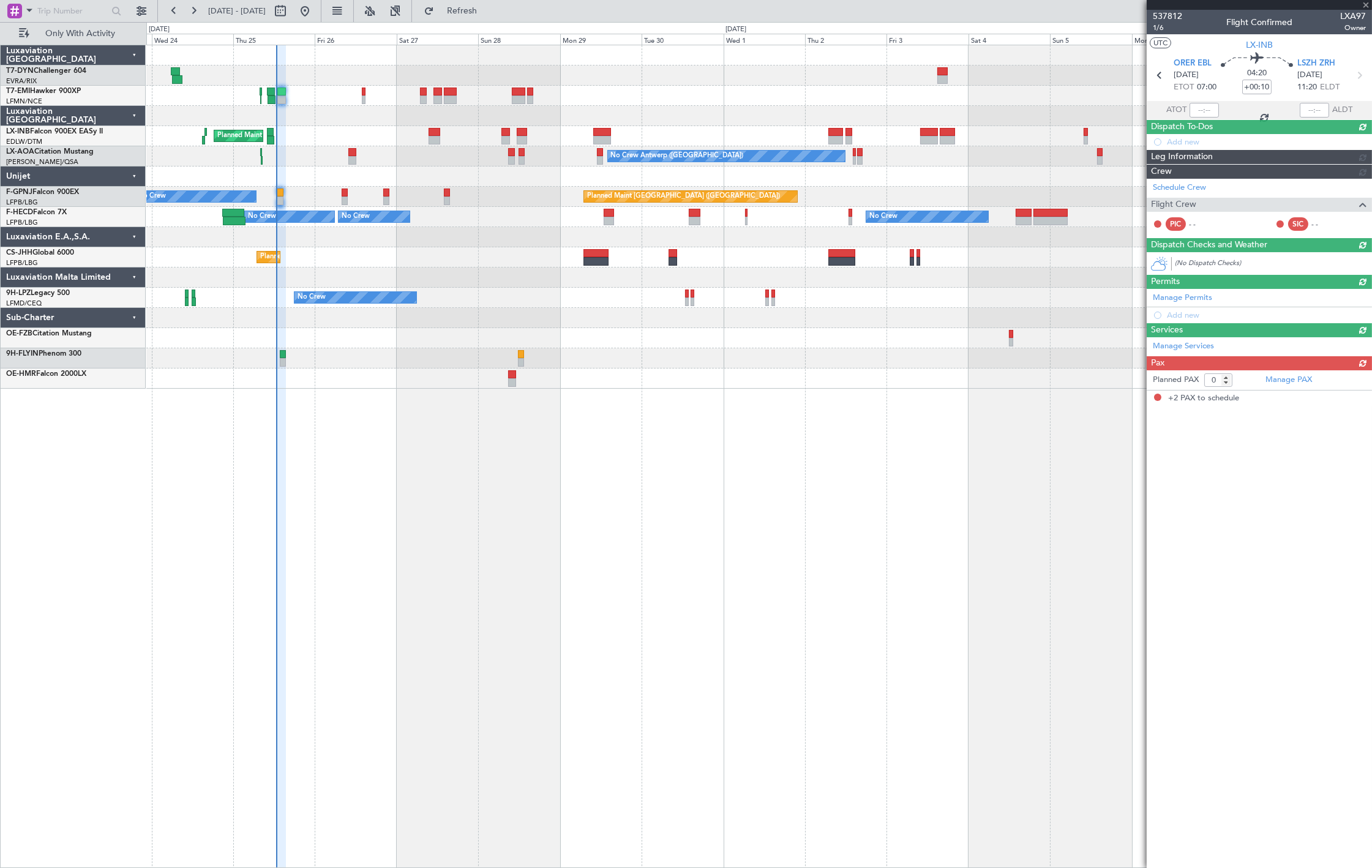
type input "2"
